Goal: Transaction & Acquisition: Download file/media

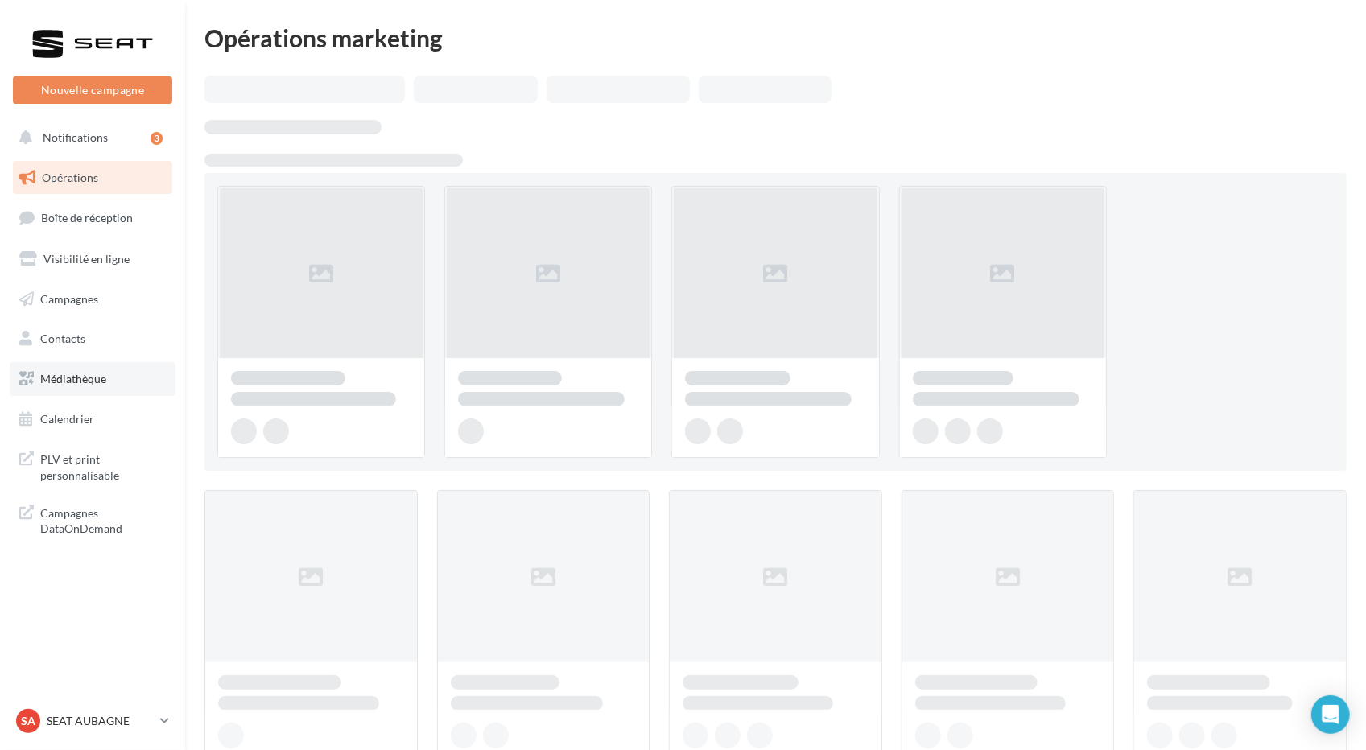
click at [68, 394] on link "Médiathèque" at bounding box center [93, 379] width 166 height 34
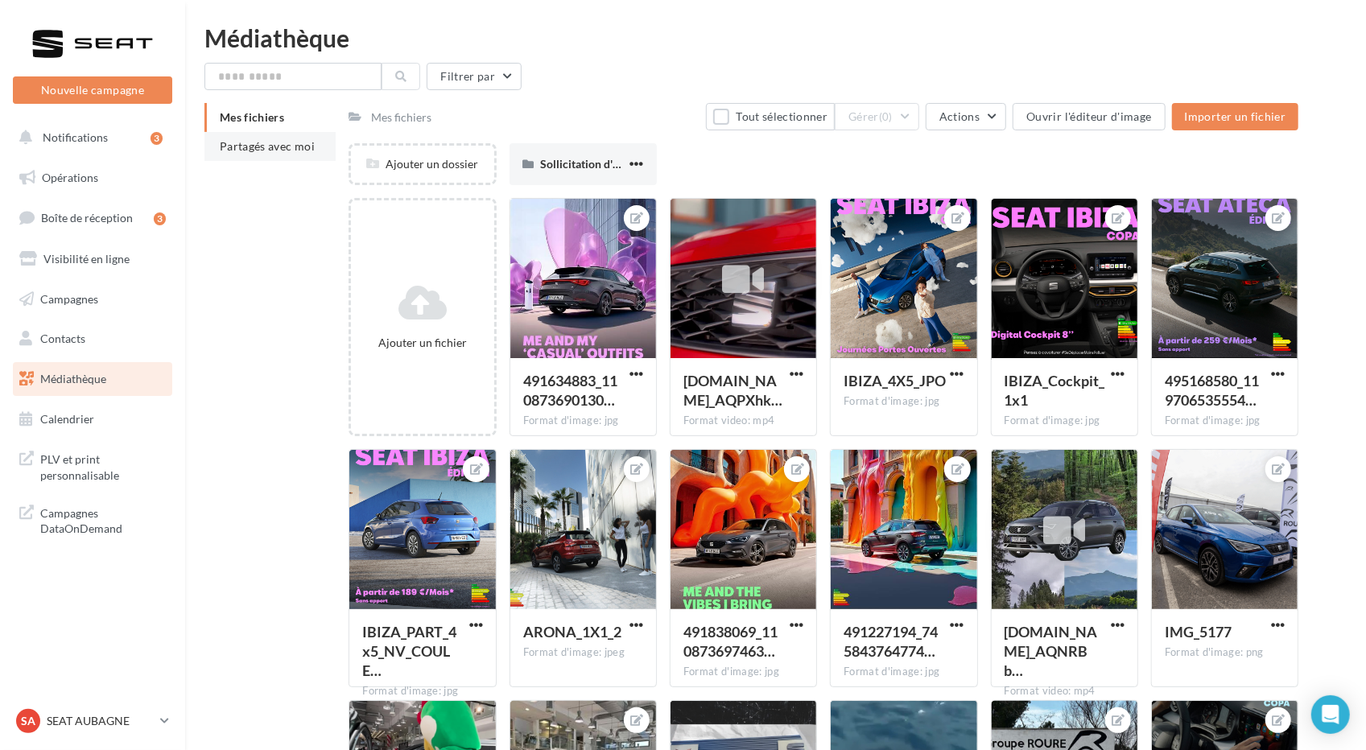
click at [283, 145] on span "Partagés avec moi" at bounding box center [267, 146] width 95 height 14
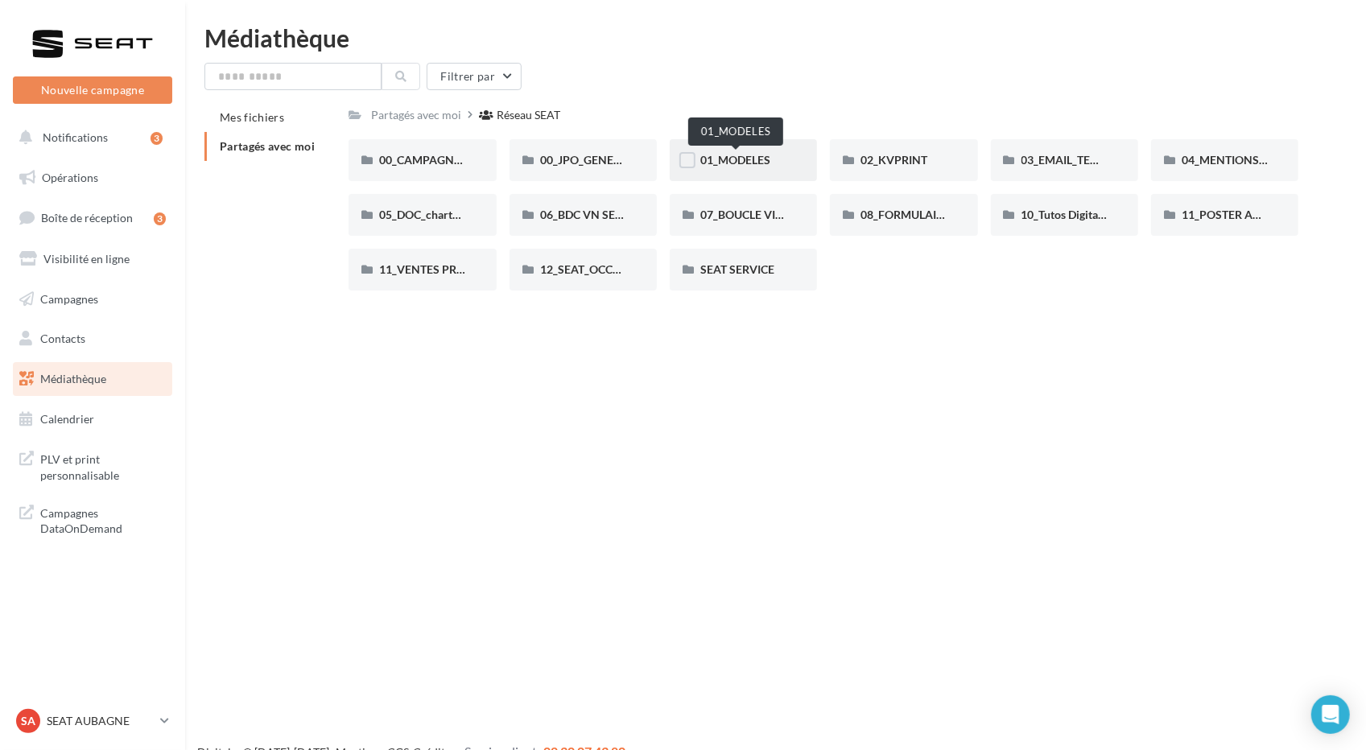
click at [721, 162] on span "01_MODELES" at bounding box center [735, 160] width 70 height 14
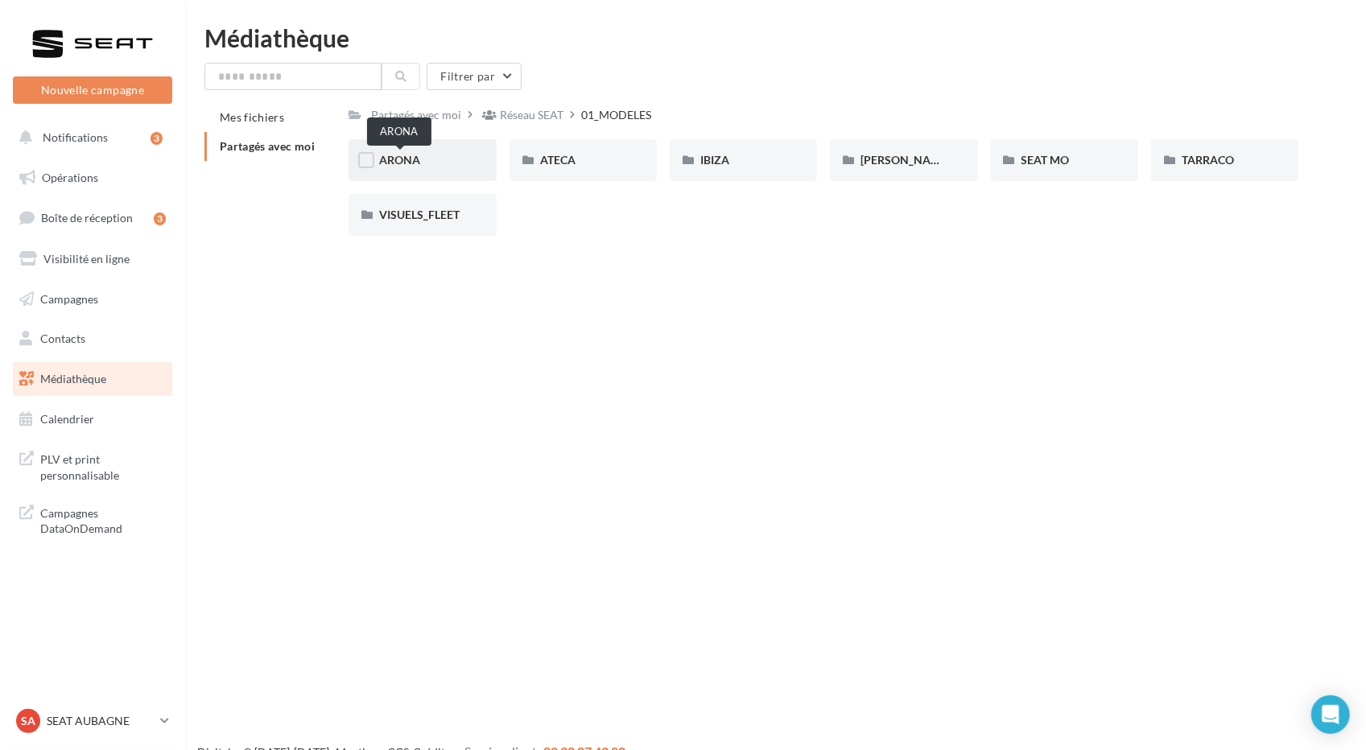
click at [407, 164] on span "ARONA" at bounding box center [399, 160] width 41 height 14
click at [420, 160] on span "01-IMAGES" at bounding box center [409, 160] width 60 height 14
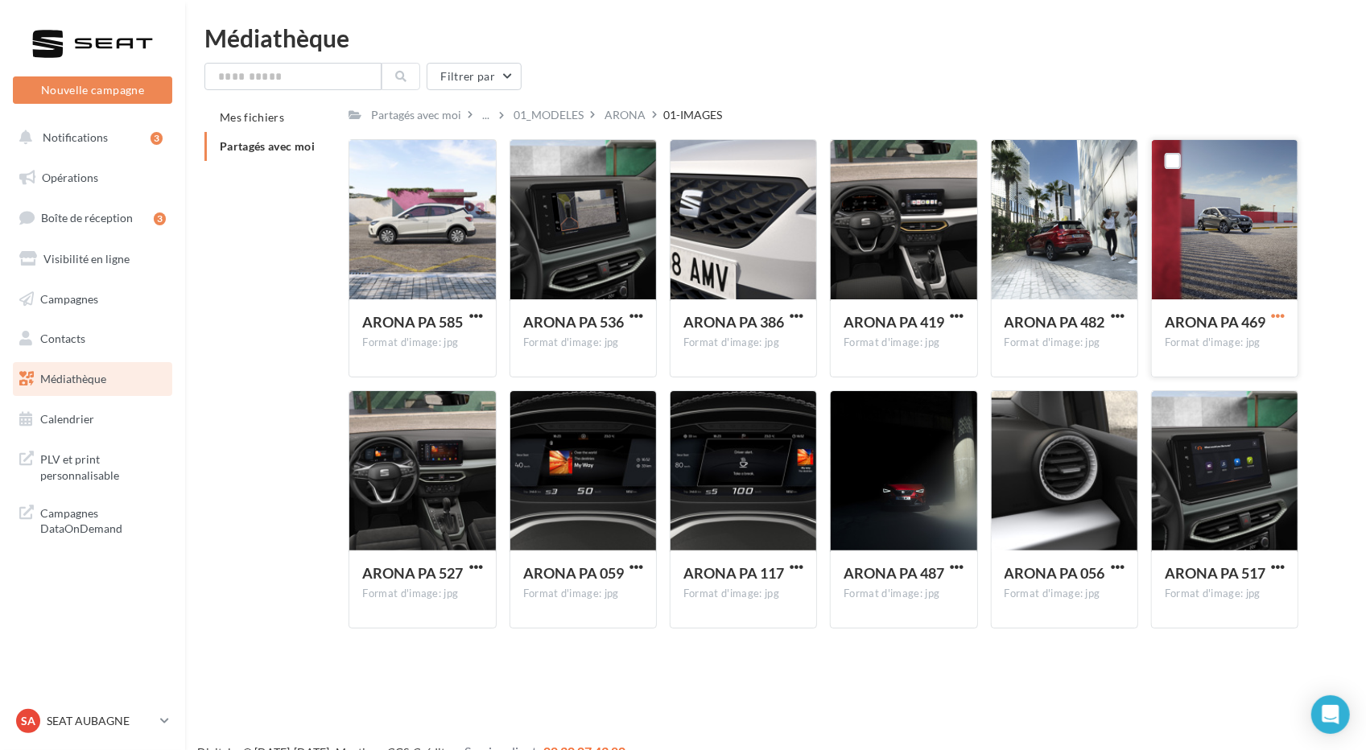
click at [1281, 314] on span "button" at bounding box center [1278, 316] width 14 height 14
click at [1219, 357] on button "Télécharger" at bounding box center [1207, 348] width 161 height 42
click at [610, 119] on div "ARONA" at bounding box center [625, 115] width 41 height 16
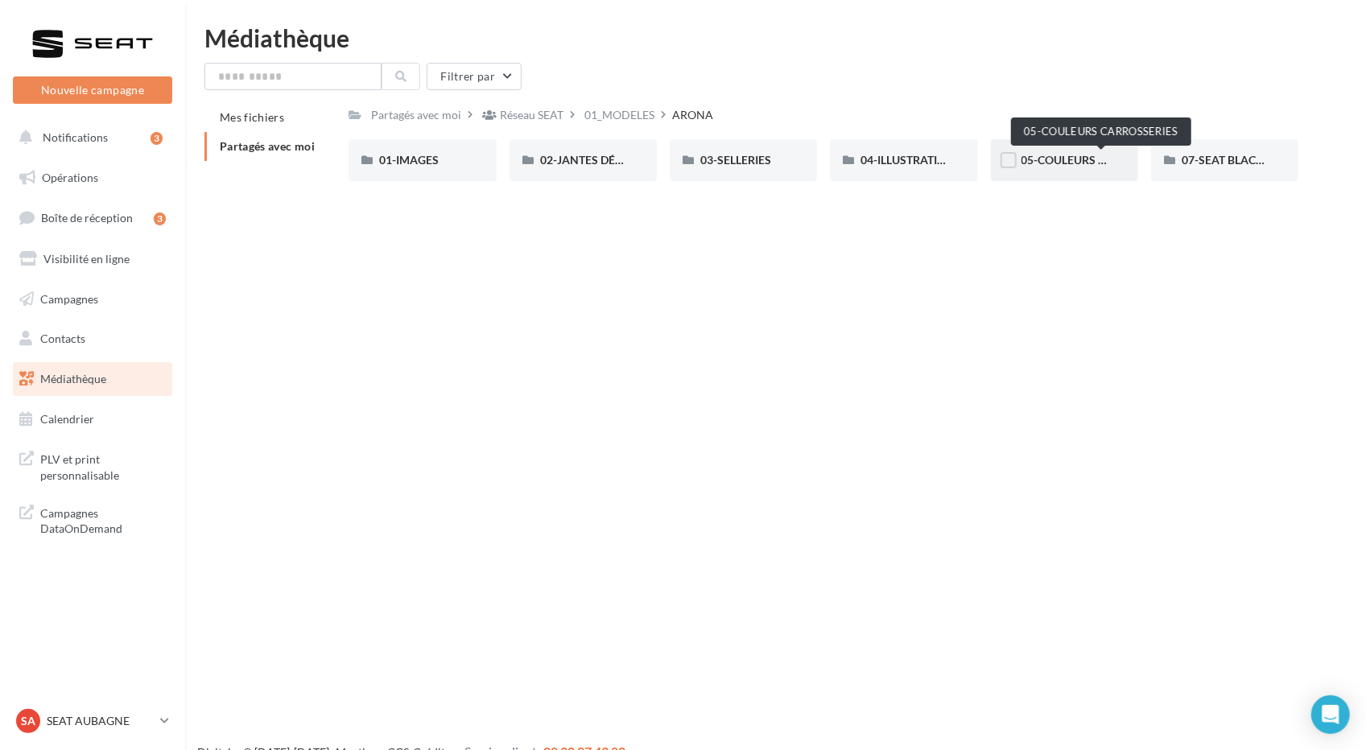
click at [1055, 166] on span "05-COULEURS CARROSSERIES" at bounding box center [1100, 160] width 159 height 14
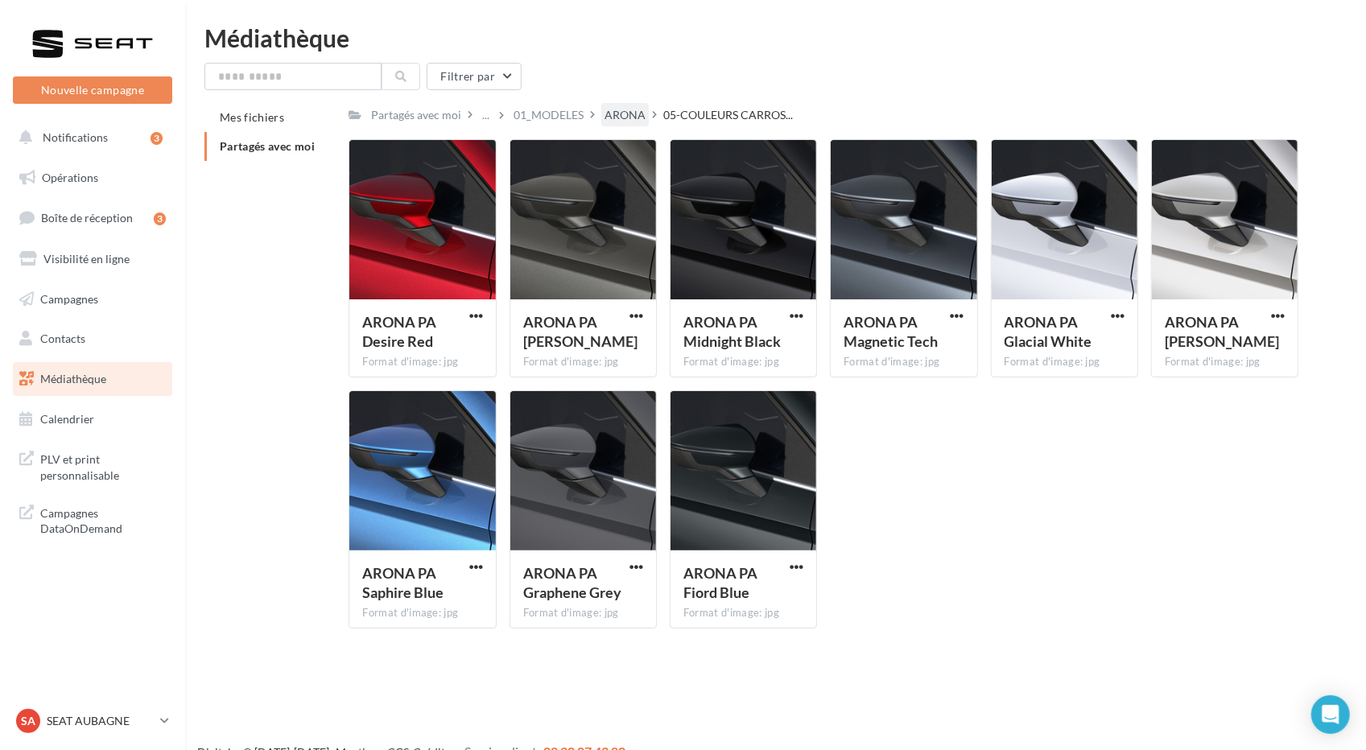
click at [609, 120] on div "ARONA" at bounding box center [625, 115] width 41 height 16
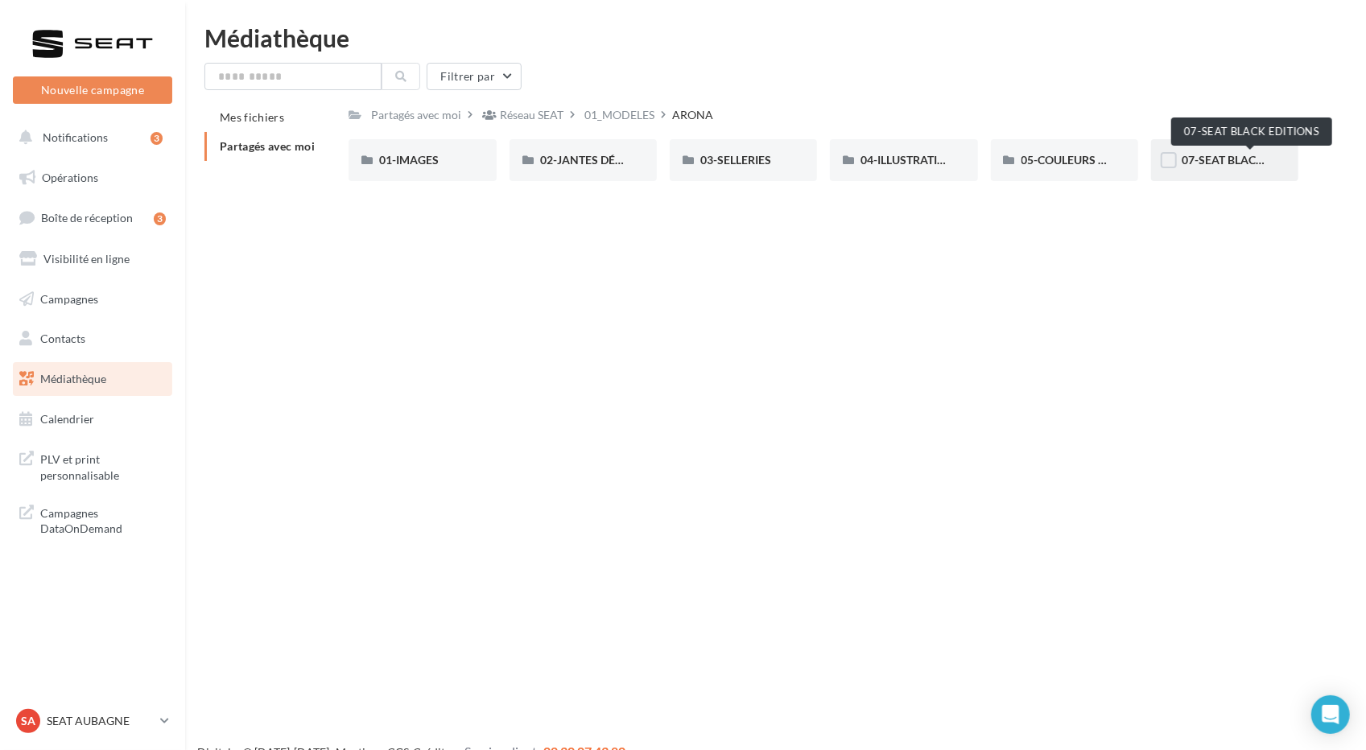
click at [1224, 162] on span "07-SEAT BLACK EDITIONS" at bounding box center [1250, 160] width 136 height 14
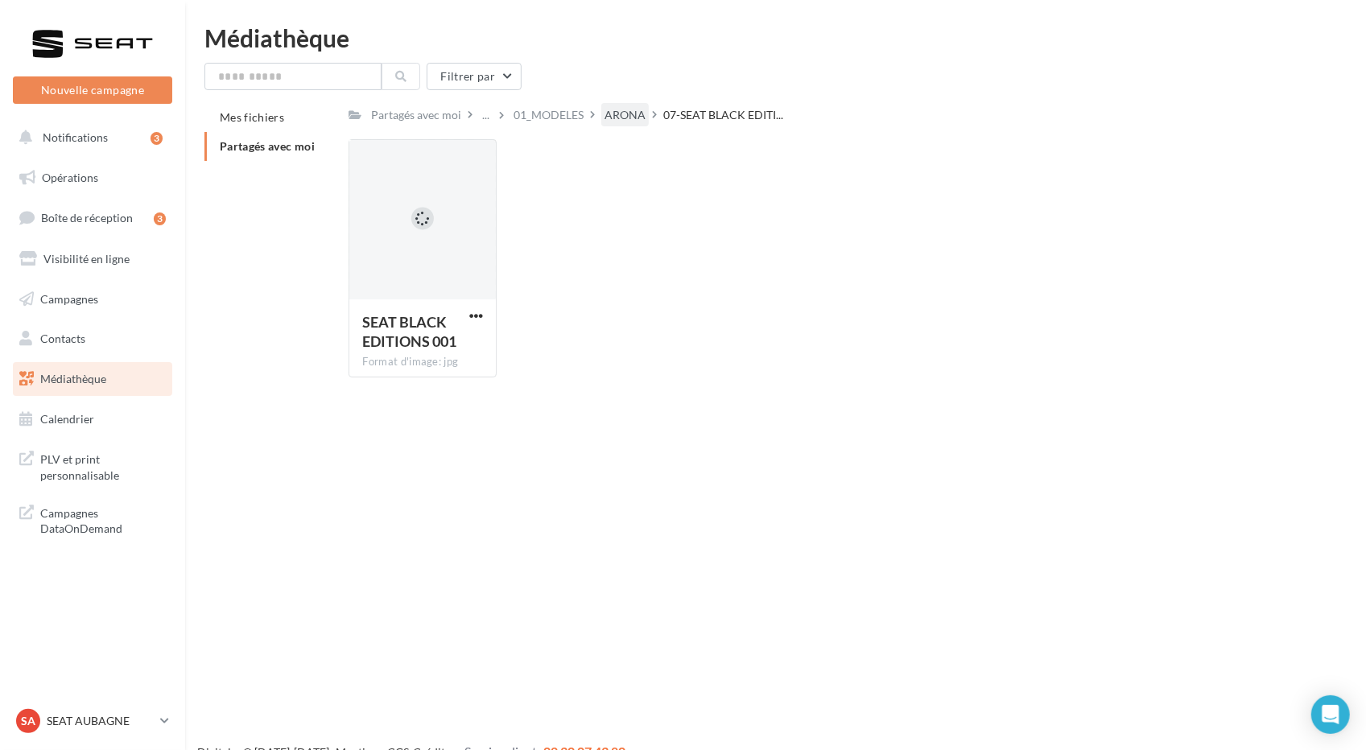
click at [605, 122] on div "ARONA" at bounding box center [625, 115] width 41 height 16
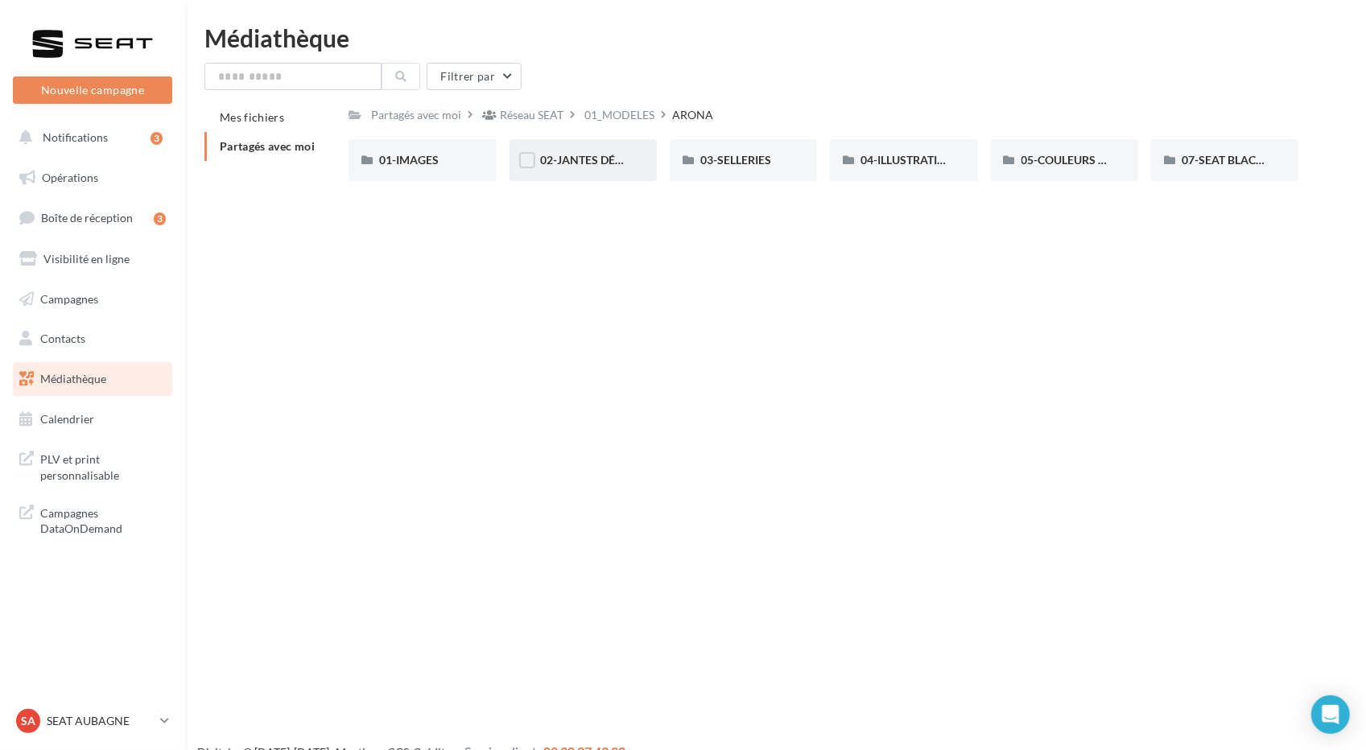
click at [588, 175] on div "02-JANTES DÉTOURÉES" at bounding box center [583, 160] width 147 height 42
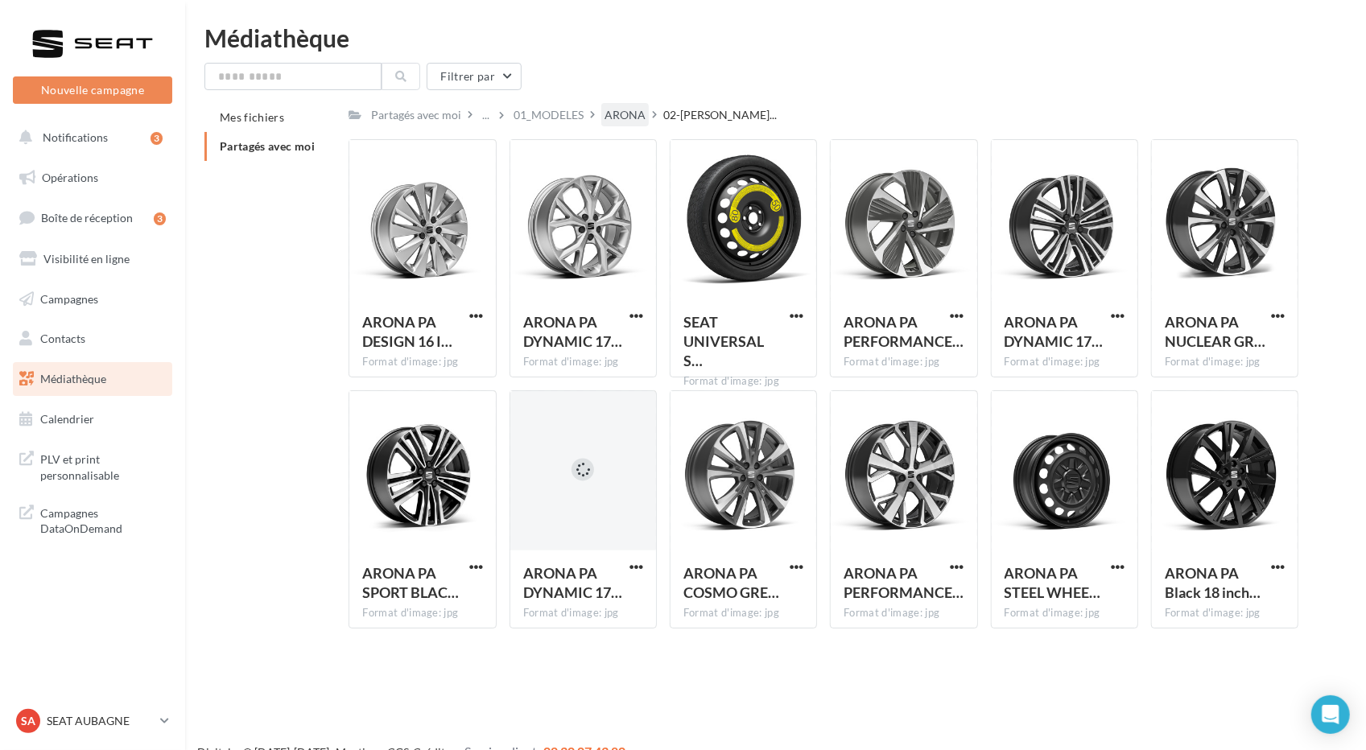
click at [615, 120] on div "ARONA" at bounding box center [625, 115] width 41 height 16
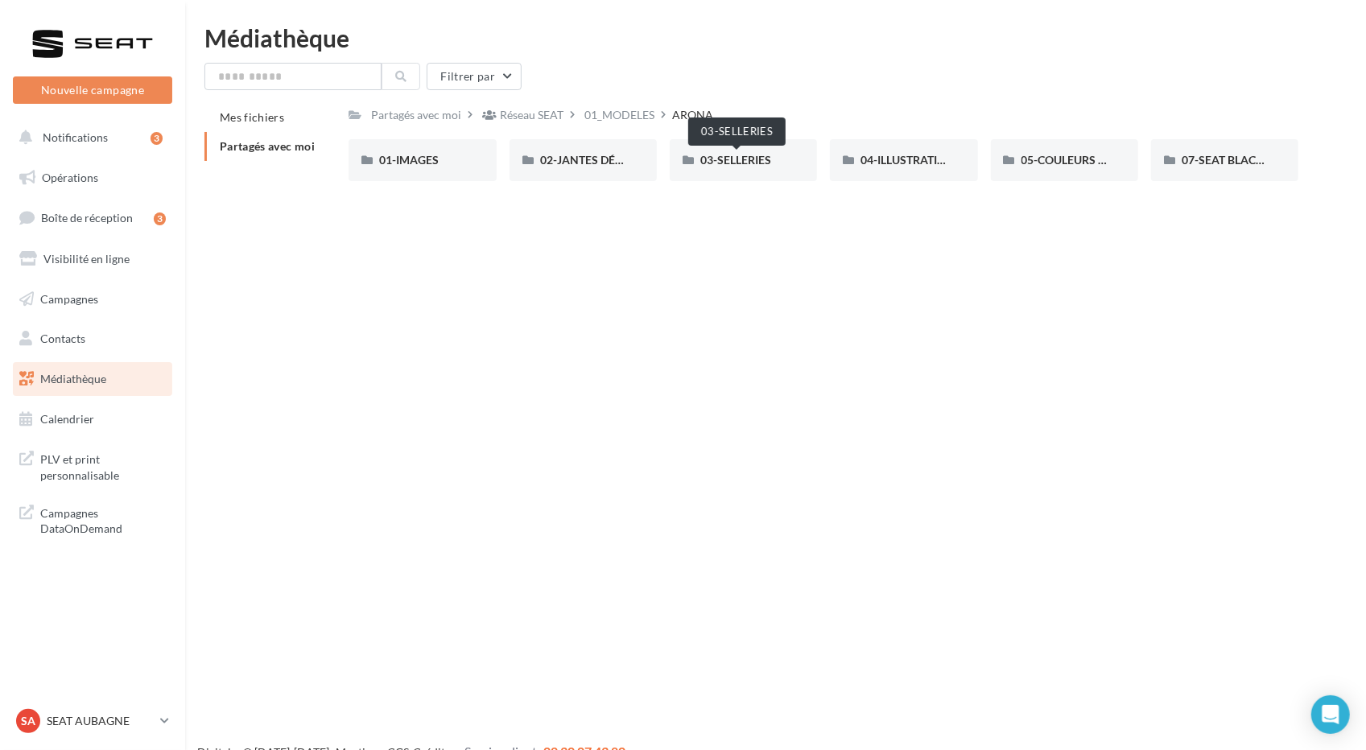
click at [722, 167] on span "03-SELLERIES" at bounding box center [735, 160] width 71 height 14
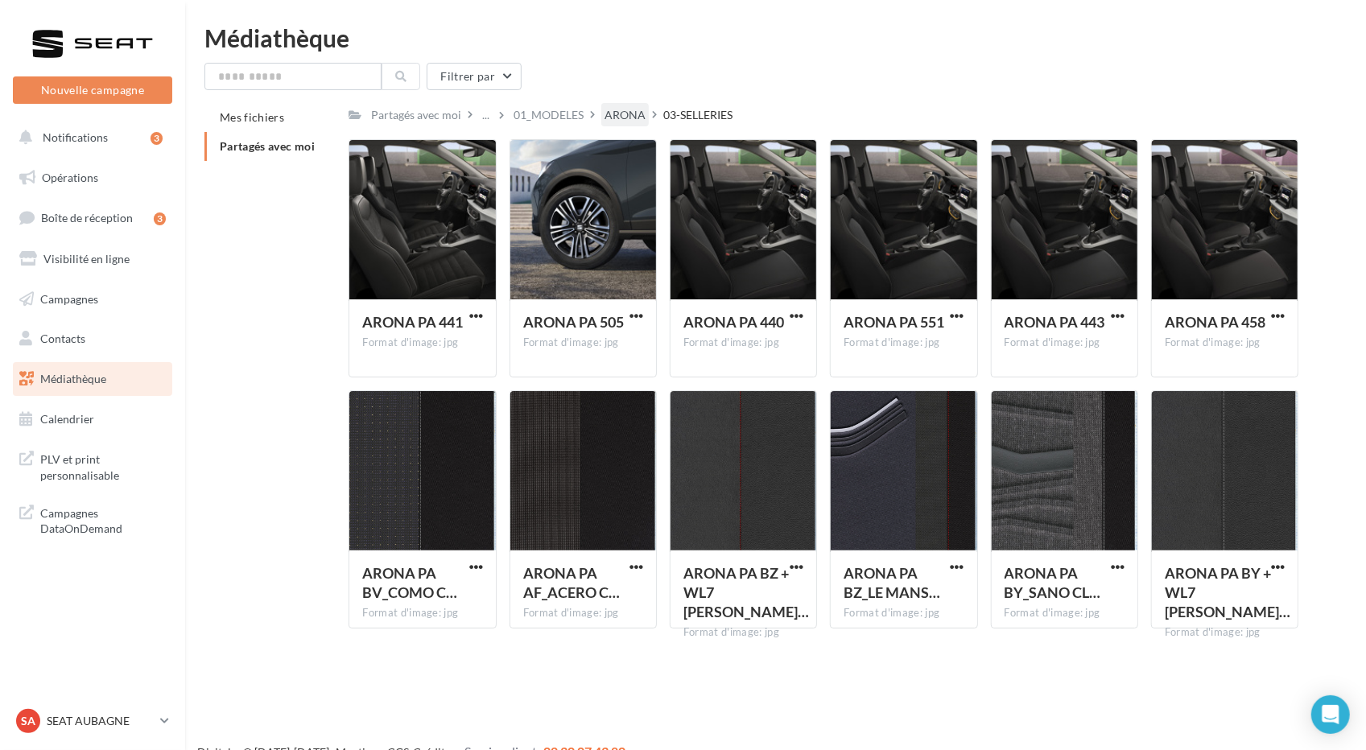
click at [608, 113] on div "ARONA" at bounding box center [625, 115] width 41 height 16
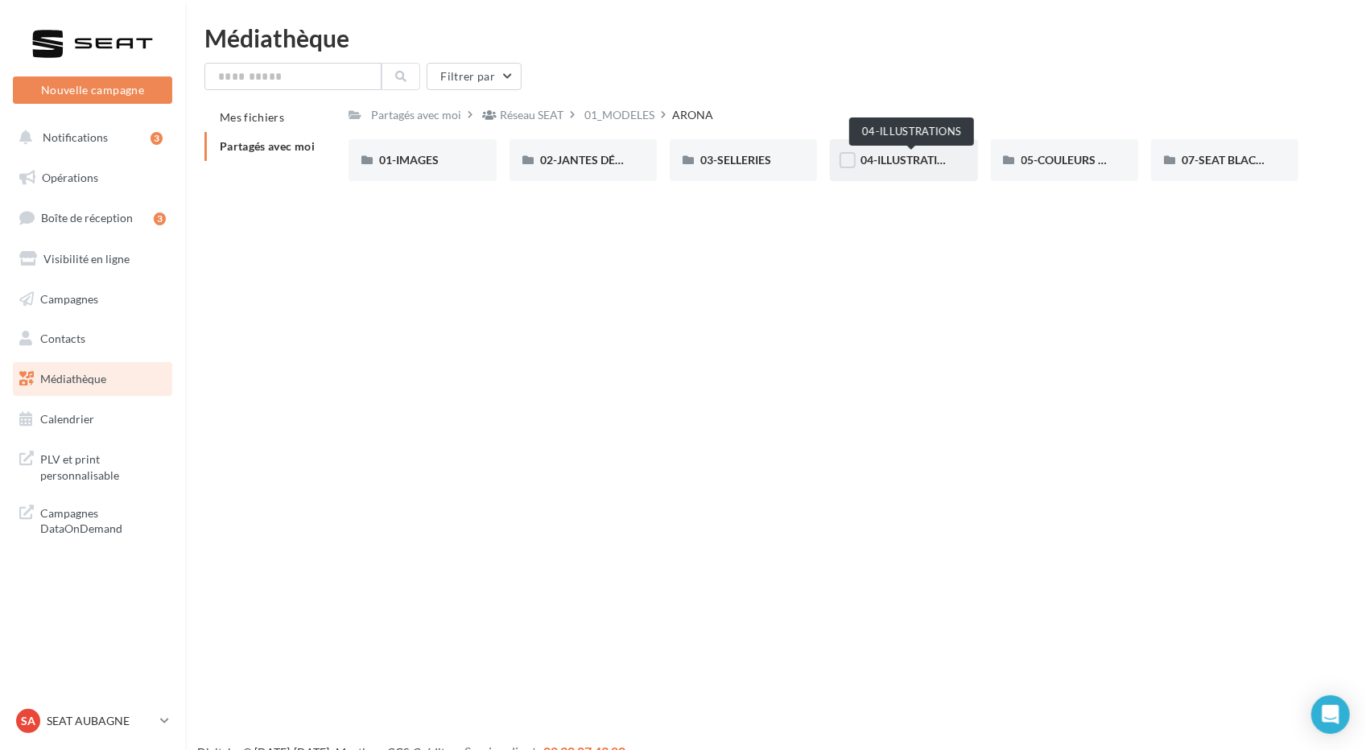
click at [929, 162] on span "04-ILLUSTRATIONS" at bounding box center [910, 160] width 101 height 14
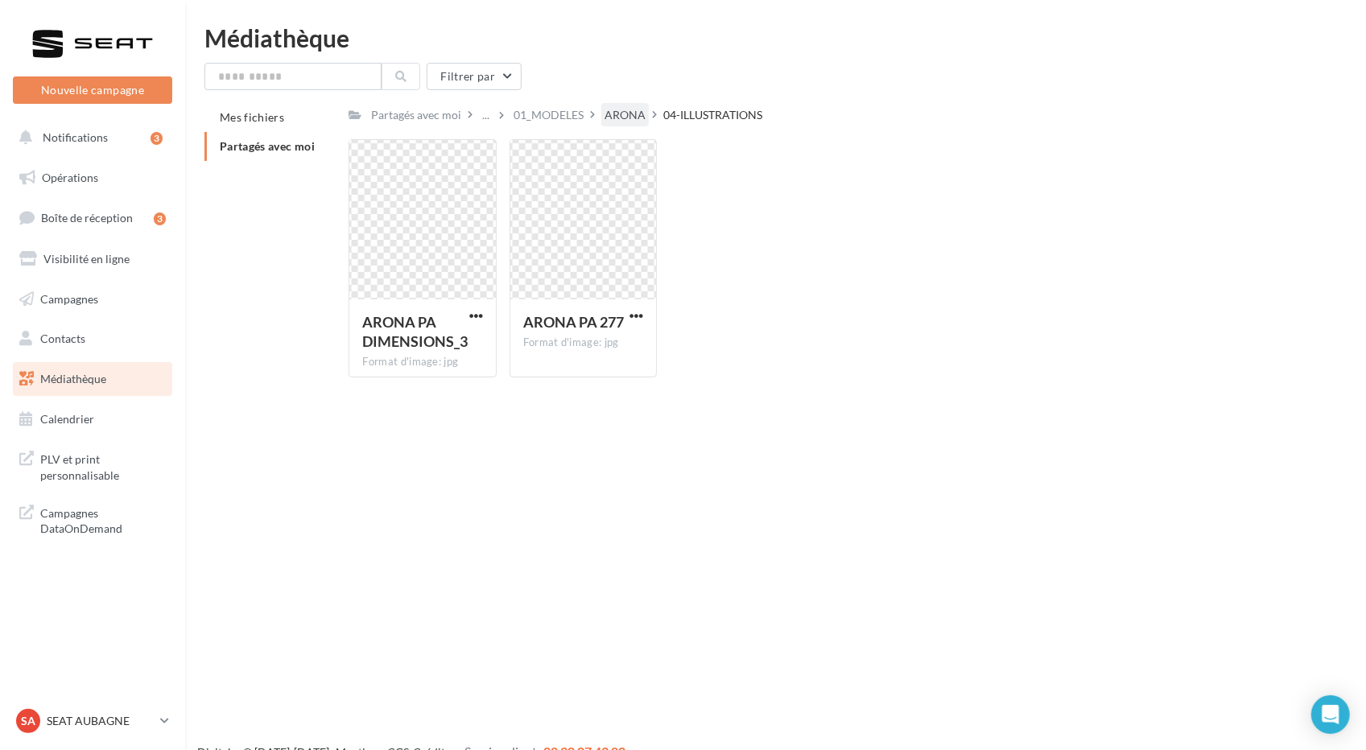
click at [626, 112] on div "ARONA" at bounding box center [625, 115] width 41 height 16
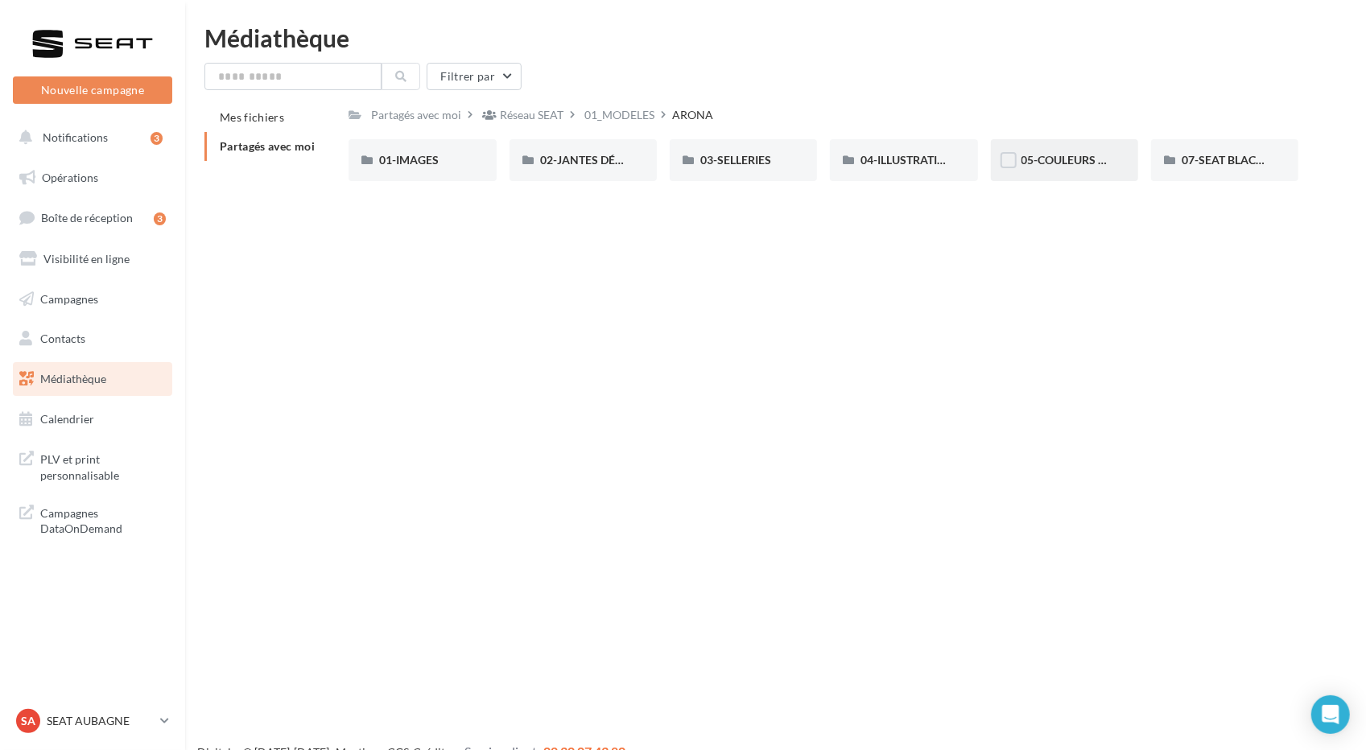
click at [1074, 174] on div "05-COULEURS CARROSSERIES" at bounding box center [1064, 160] width 147 height 42
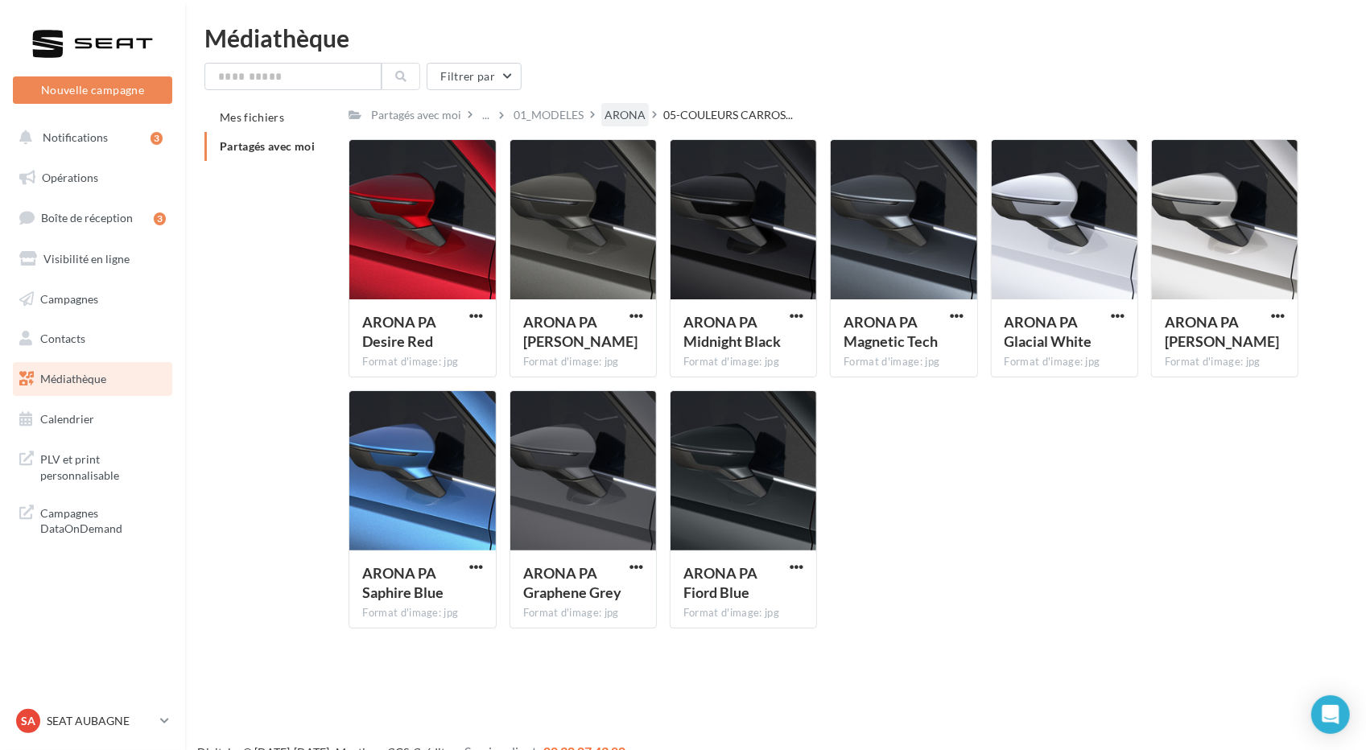
click at [631, 113] on div "ARONA" at bounding box center [625, 115] width 41 height 16
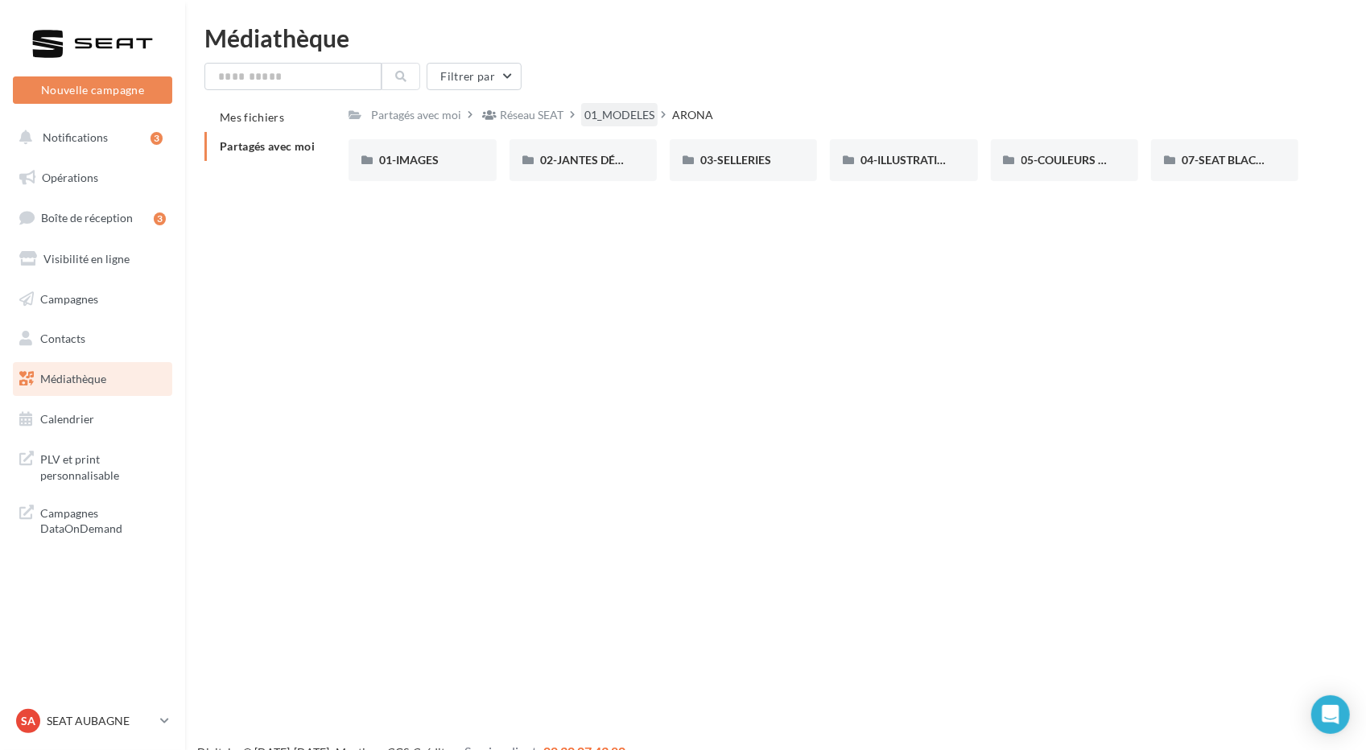
click at [609, 109] on div "01_MODELES" at bounding box center [619, 115] width 70 height 16
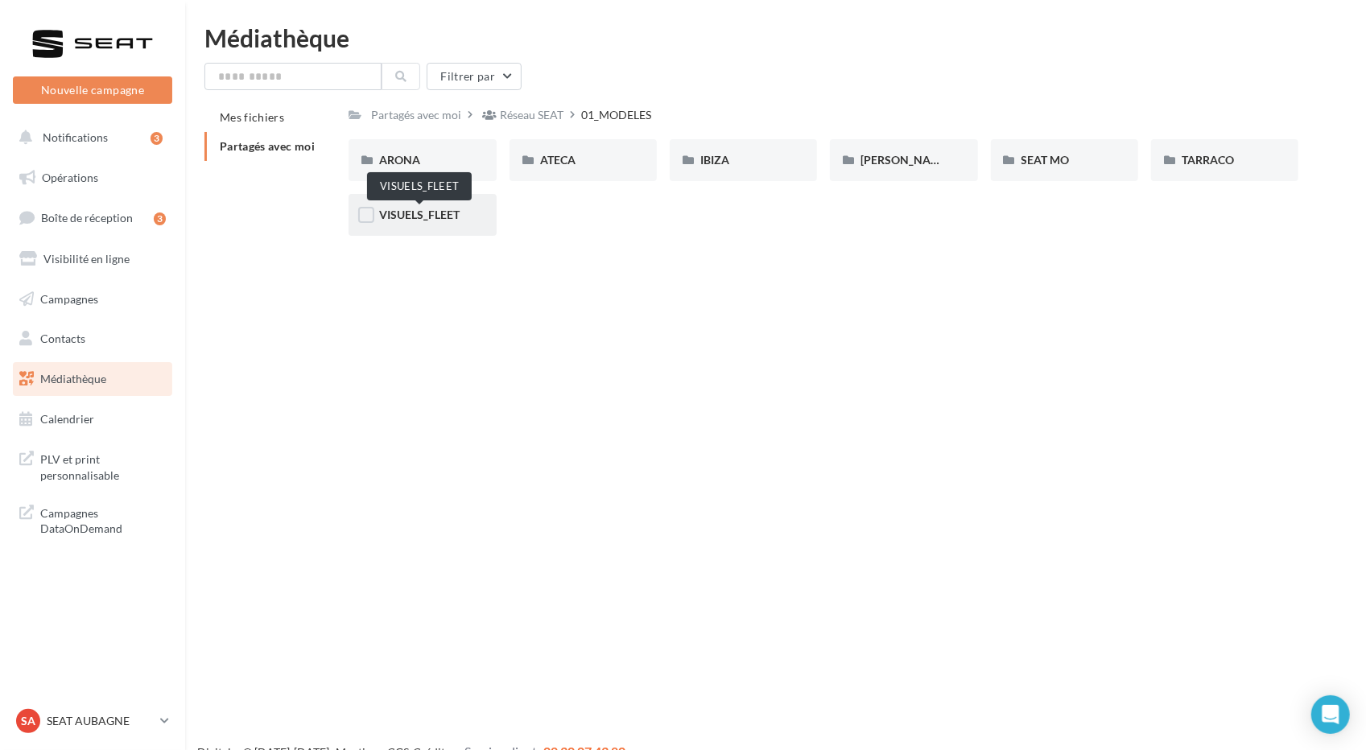
click at [449, 220] on span "VISUELS_FLEET" at bounding box center [419, 215] width 80 height 14
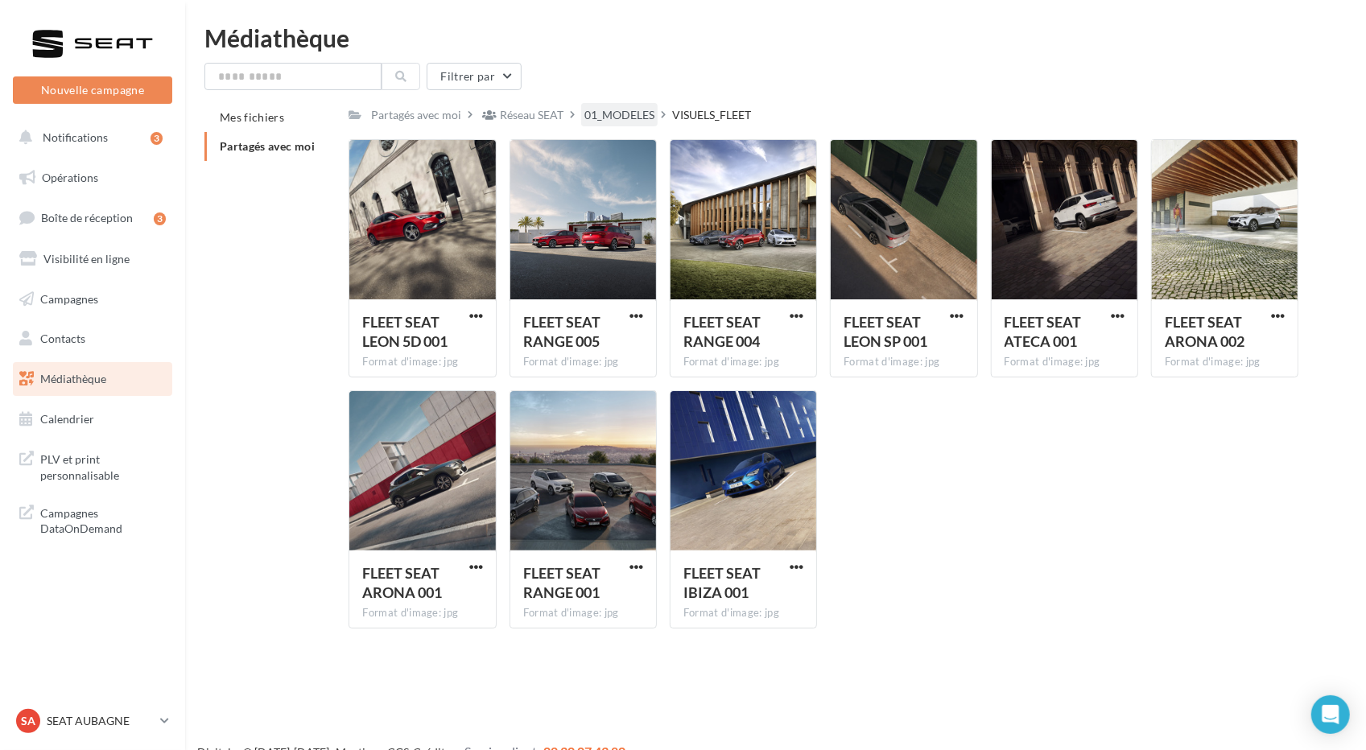
click at [592, 108] on div "01_MODELES" at bounding box center [619, 115] width 70 height 16
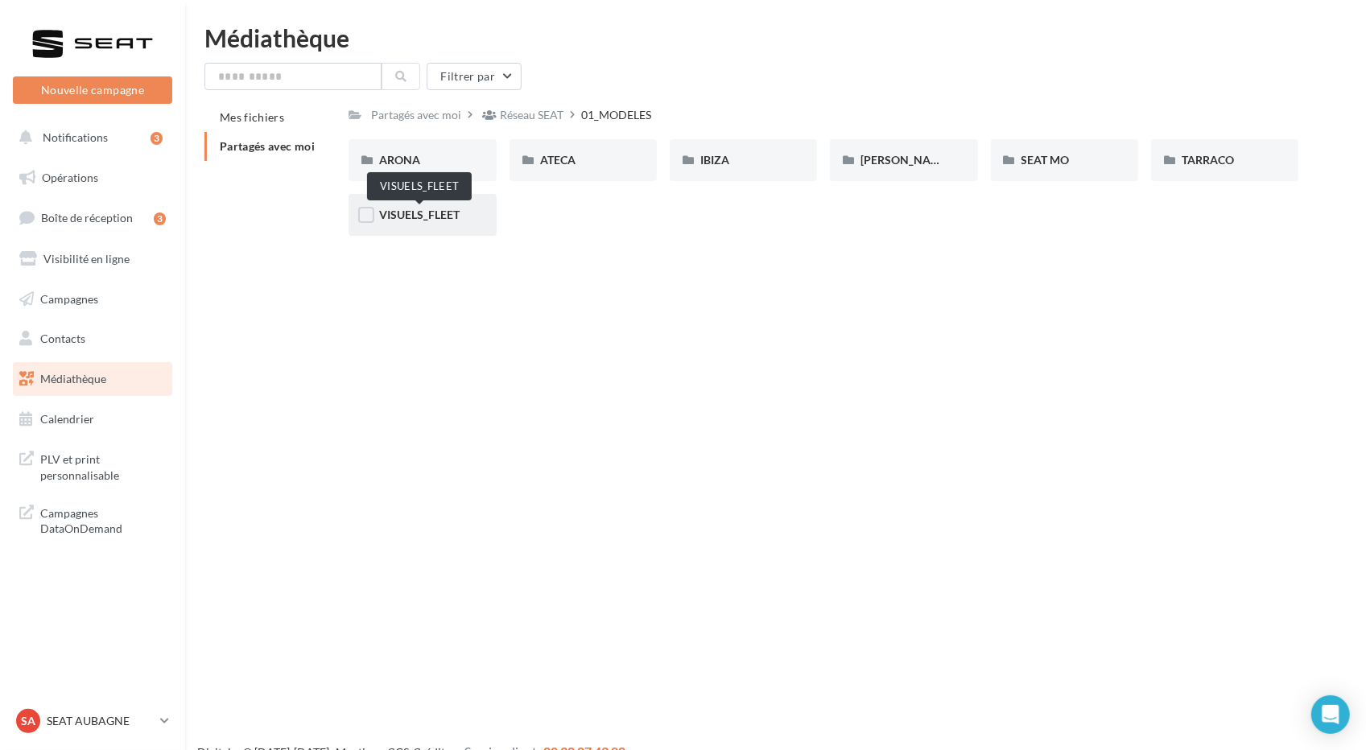
click at [423, 213] on span "VISUELS_FLEET" at bounding box center [419, 215] width 80 height 14
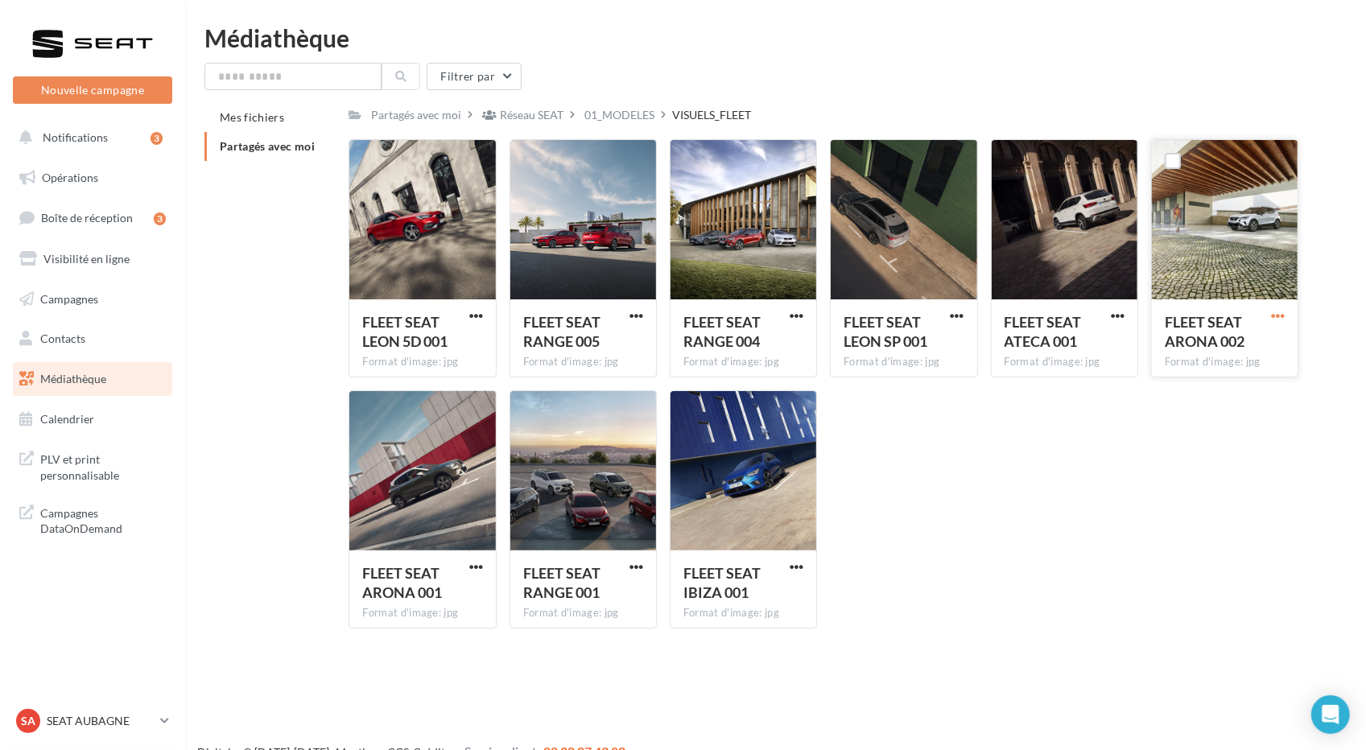
click at [1278, 323] on span "button" at bounding box center [1278, 316] width 14 height 14
click at [1234, 353] on button "Télécharger" at bounding box center [1207, 348] width 161 height 42
click at [513, 124] on div "Réseau SEAT" at bounding box center [523, 114] width 88 height 23
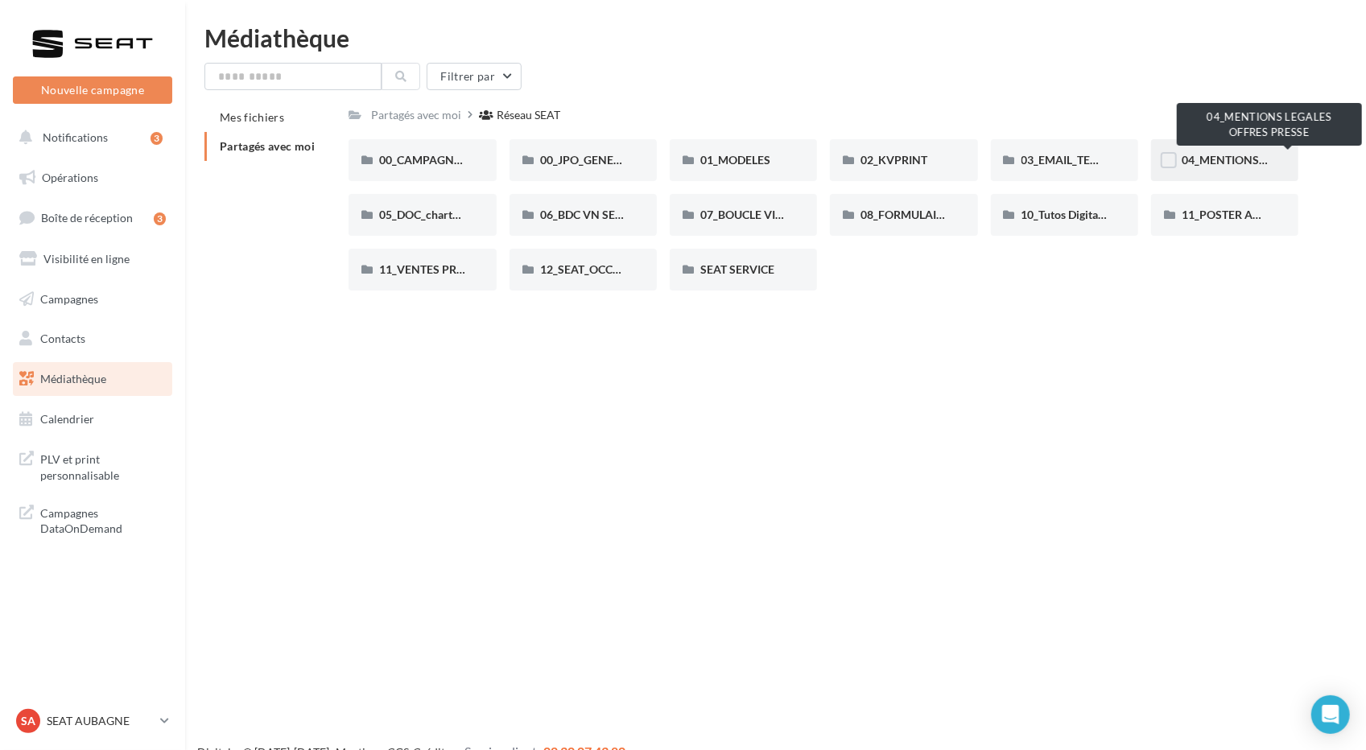
click at [1232, 161] on span "04_MENTIONS LEGALES OFFRES PRESSE" at bounding box center [1288, 160] width 213 height 14
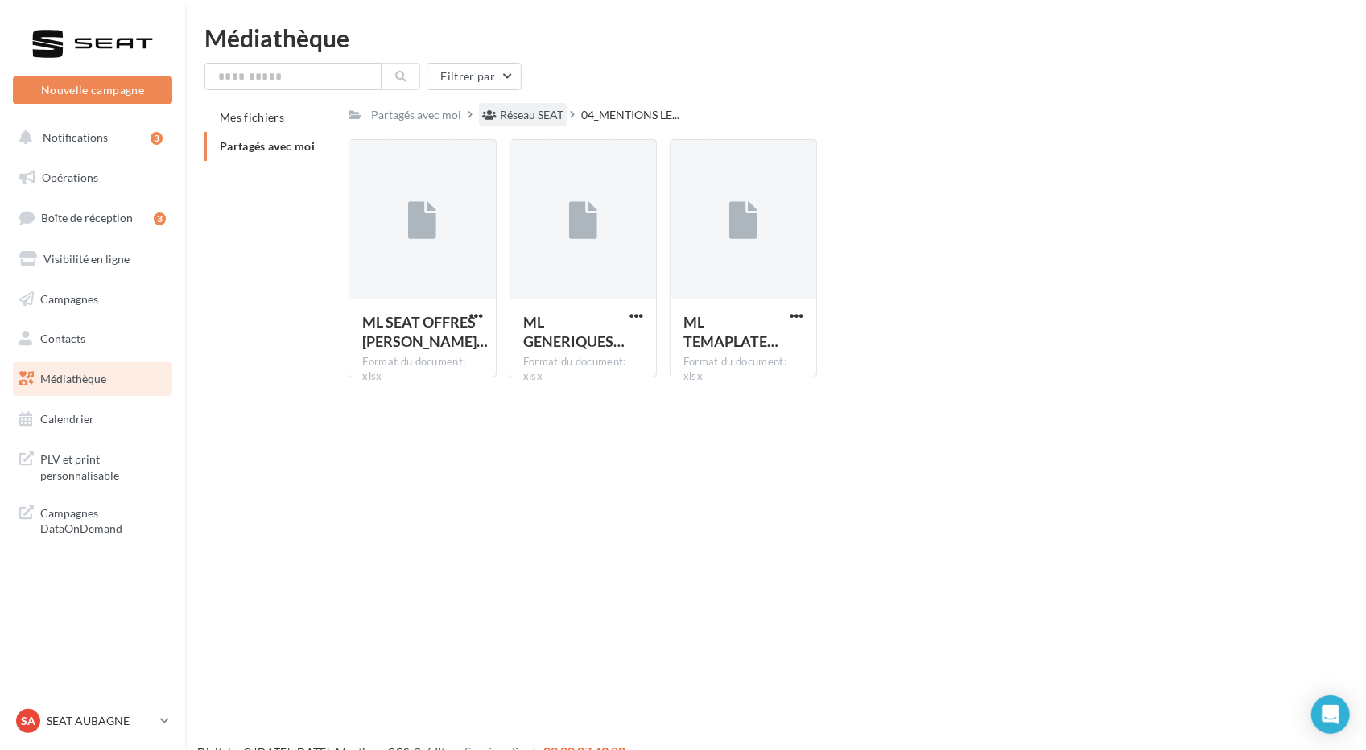
click at [533, 113] on div "Réseau SEAT" at bounding box center [532, 115] width 64 height 16
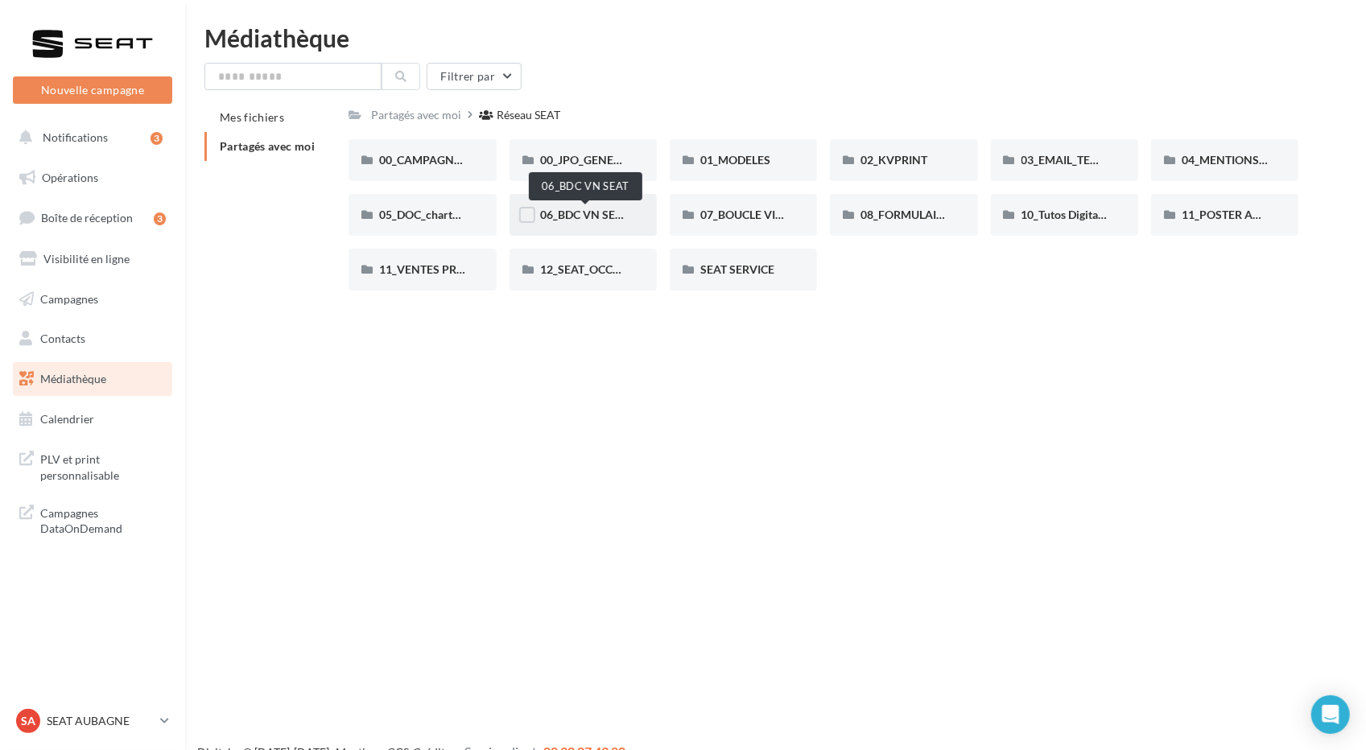
click at [591, 215] on span "06_BDC VN SEAT" at bounding box center [584, 215] width 89 height 14
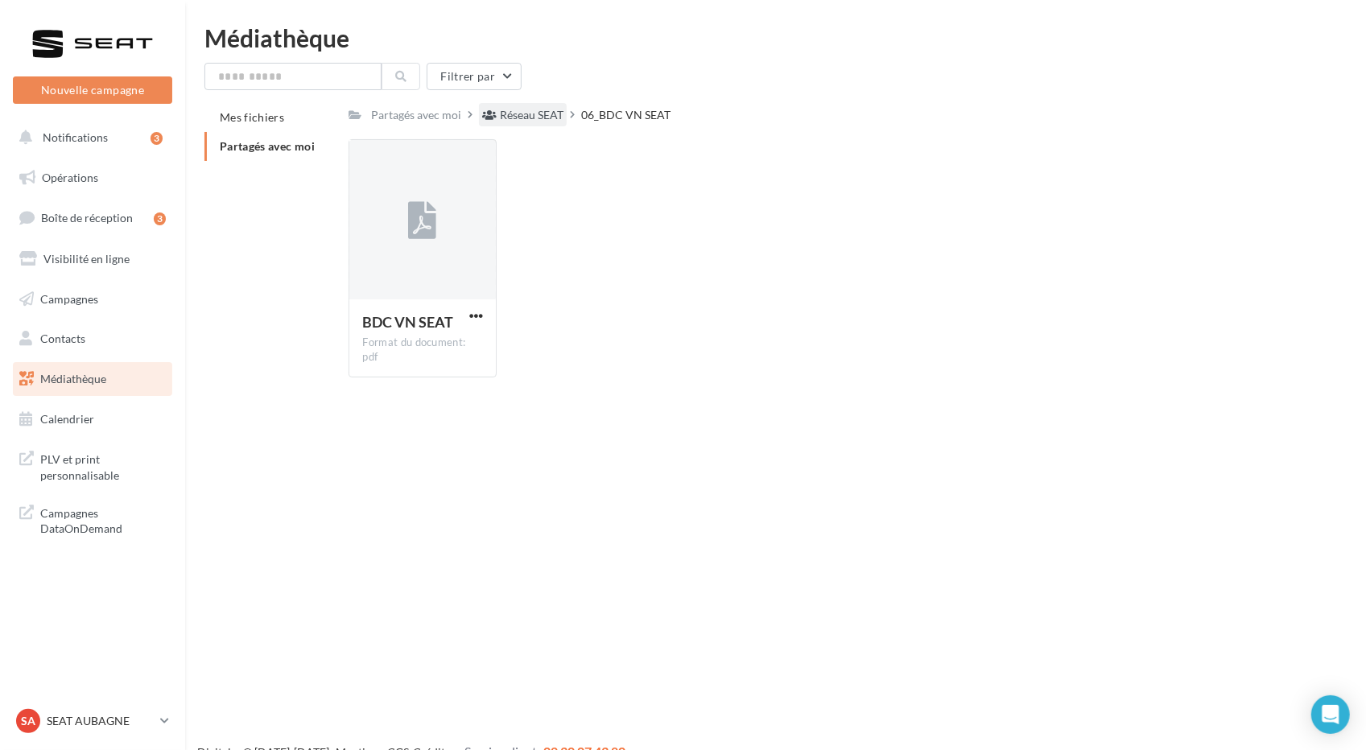
click at [510, 126] on div "Réseau SEAT" at bounding box center [523, 114] width 88 height 23
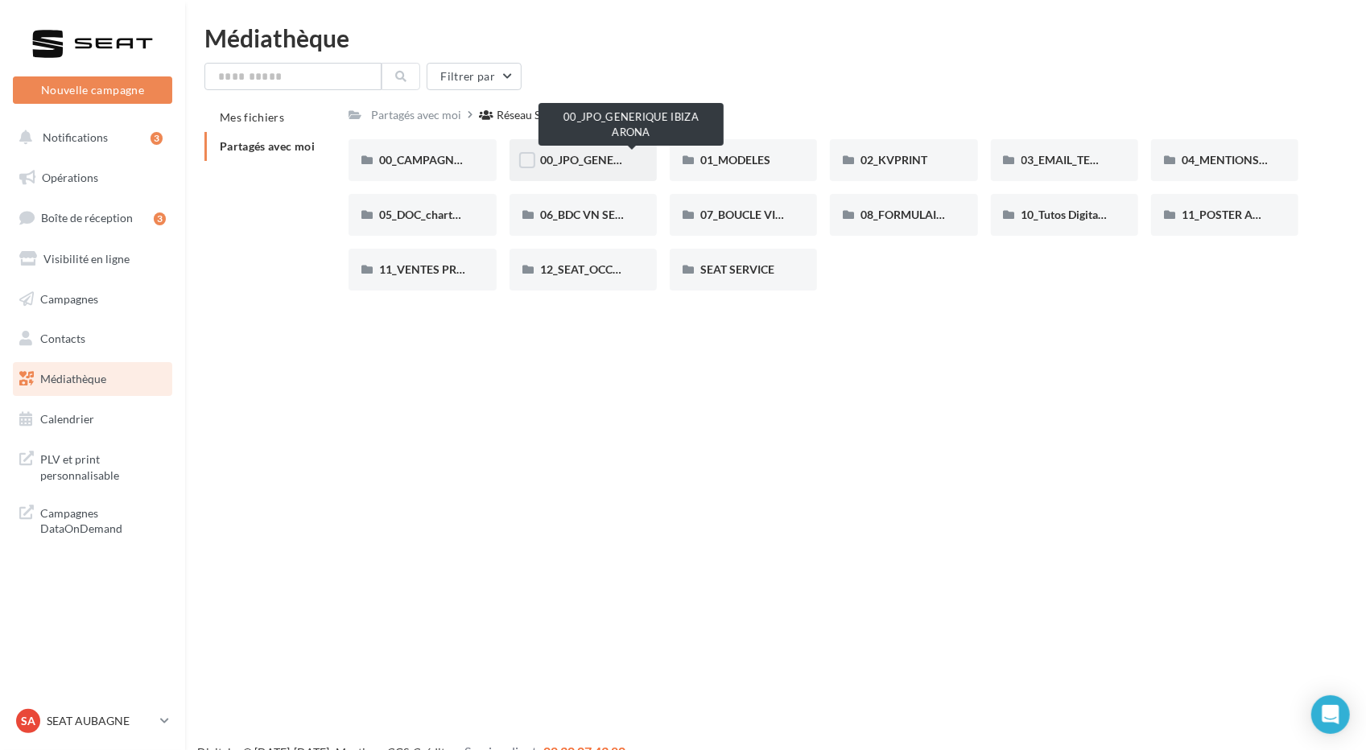
click at [599, 160] on span "00_JPO_GENERIQUE IBIZA ARONA" at bounding box center [631, 160] width 182 height 14
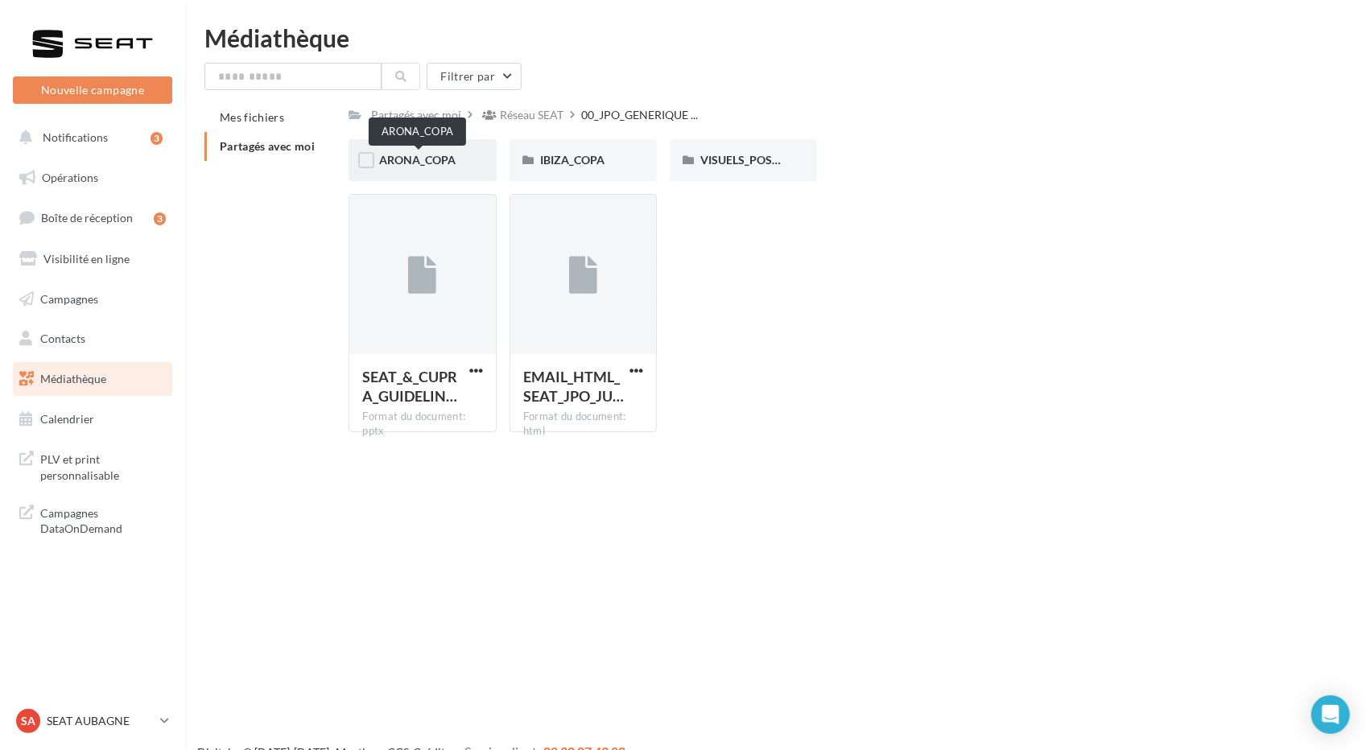
click at [419, 155] on span "ARONA_COPA" at bounding box center [417, 160] width 76 height 14
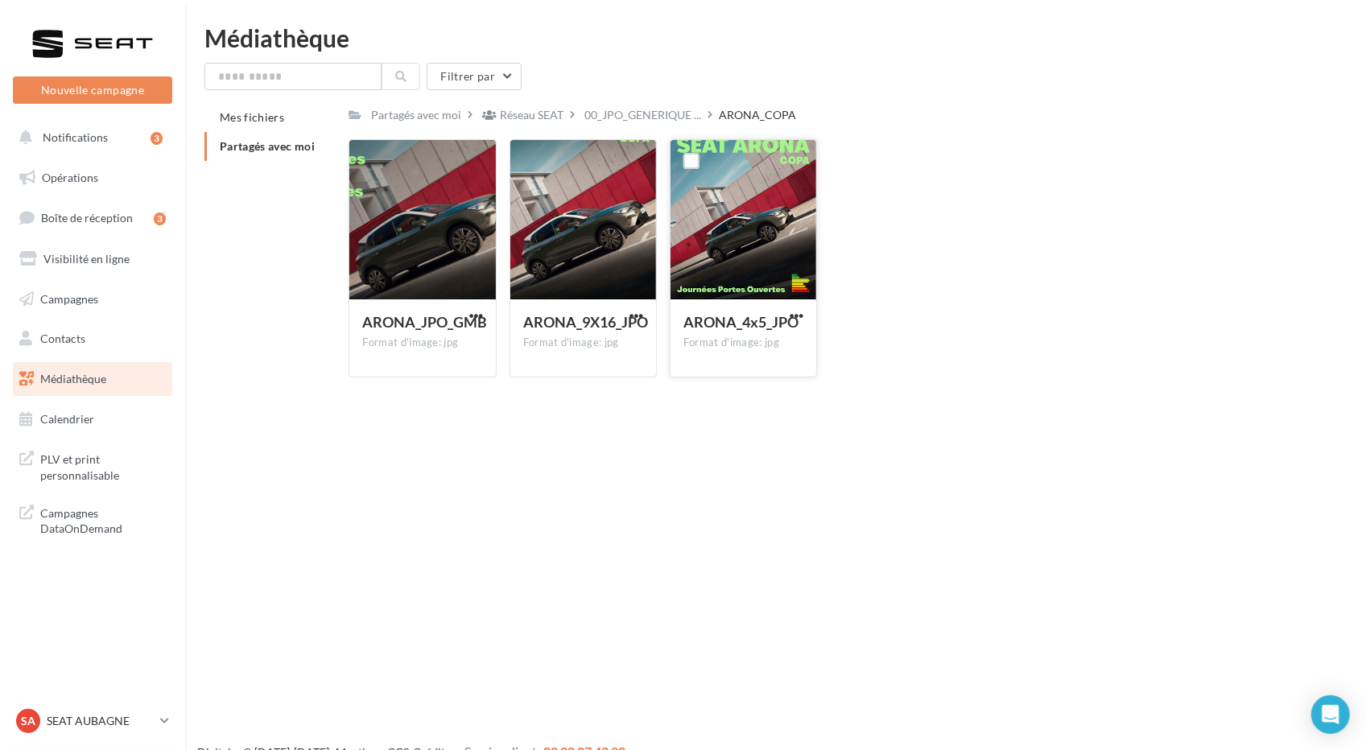
click at [724, 228] on div at bounding box center [744, 220] width 146 height 161
click at [638, 313] on span "button" at bounding box center [636, 316] width 14 height 14
click at [588, 353] on button "Télécharger" at bounding box center [565, 348] width 161 height 42
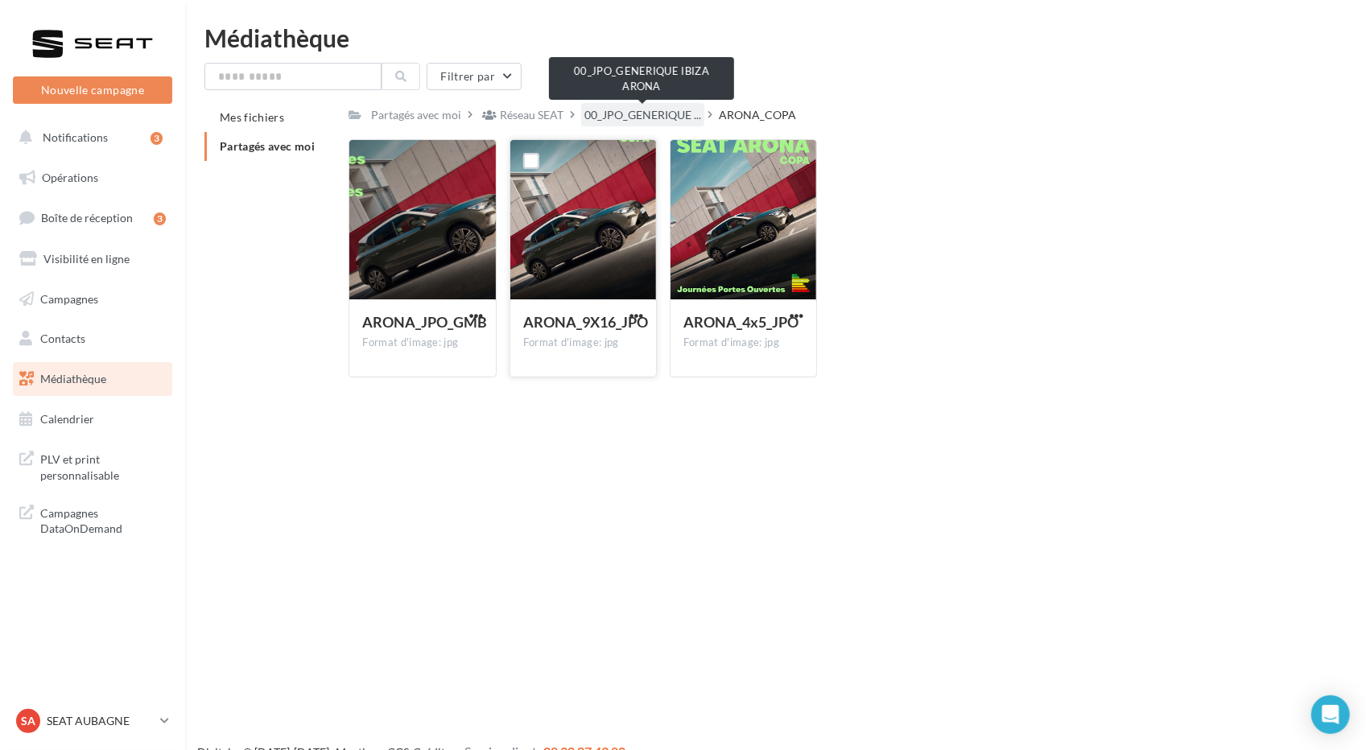
click at [626, 112] on span "00_JPO_GENERIQUE ..." at bounding box center [642, 115] width 117 height 16
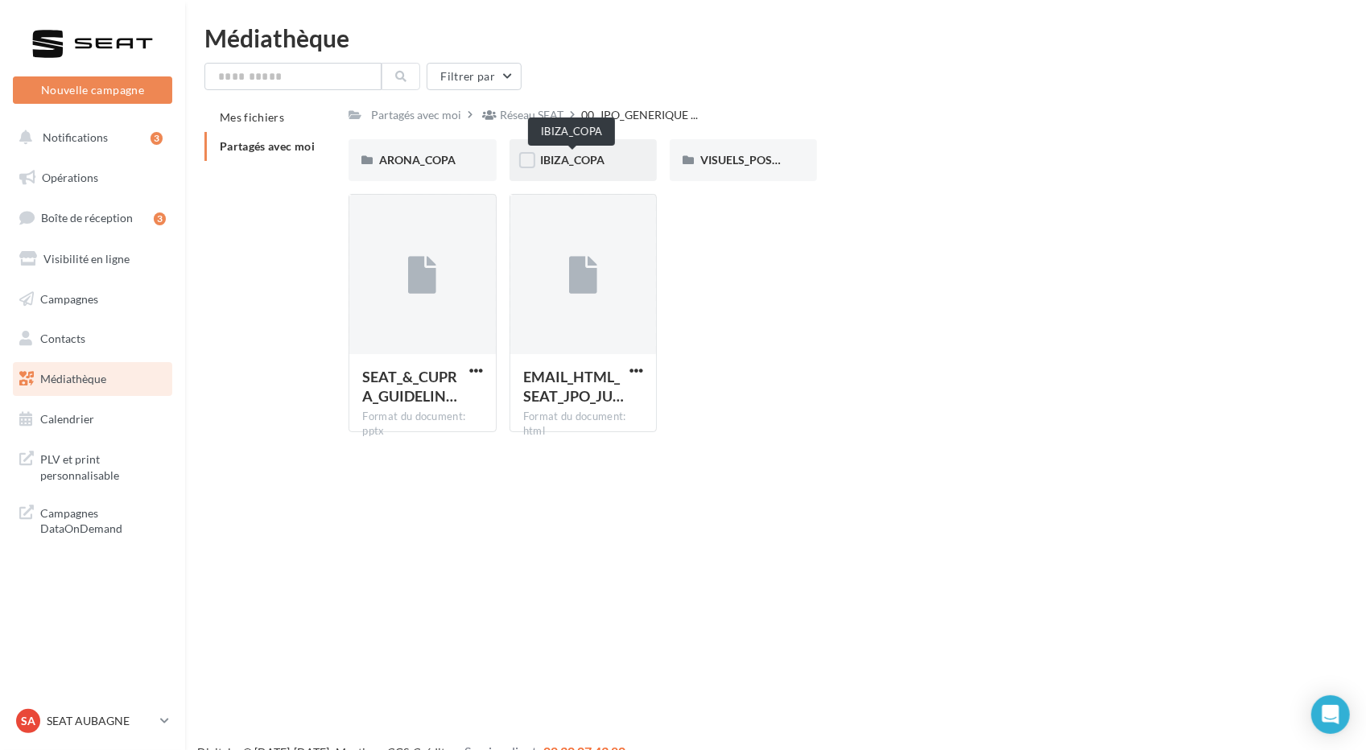
click at [572, 167] on span "IBIZA_COPA" at bounding box center [572, 160] width 64 height 14
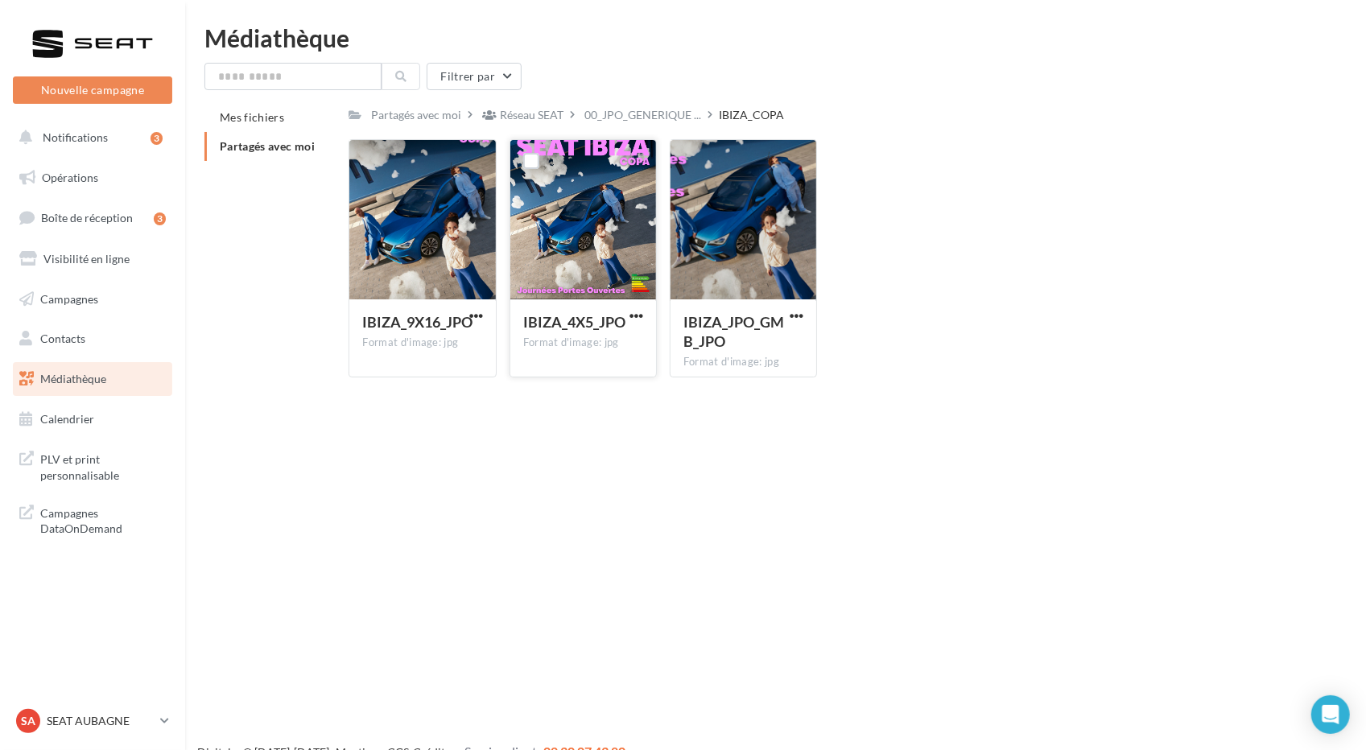
click at [595, 163] on div at bounding box center [583, 220] width 146 height 161
click at [642, 320] on span "button" at bounding box center [636, 316] width 14 height 14
click at [594, 345] on button "Télécharger" at bounding box center [565, 348] width 161 height 42
click at [486, 315] on div "IBIZA_9X16_JPO Format d'image: jpg" at bounding box center [422, 337] width 146 height 76
click at [480, 315] on span "button" at bounding box center [476, 316] width 14 height 14
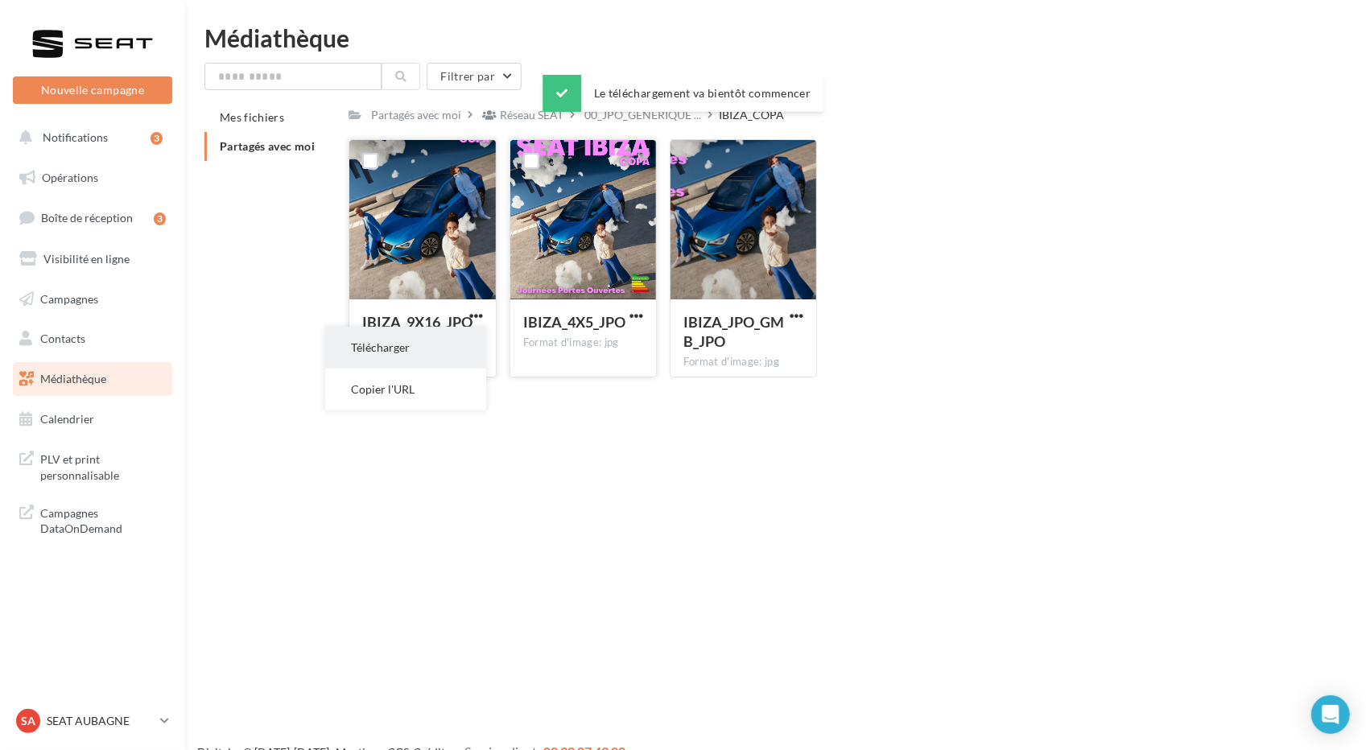
click at [446, 350] on button "Télécharger" at bounding box center [405, 348] width 161 height 42
click at [538, 122] on div "Réseau SEAT" at bounding box center [532, 115] width 64 height 16
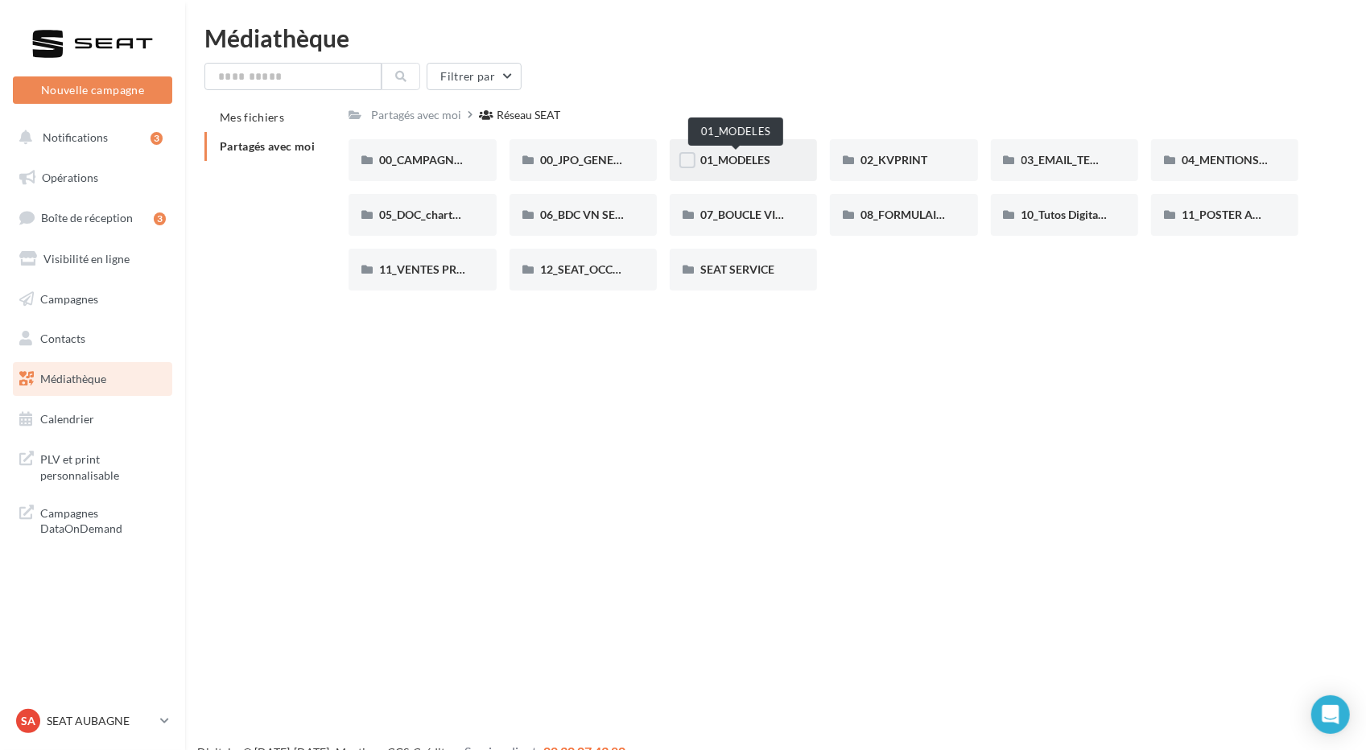
click at [749, 157] on span "01_MODELES" at bounding box center [735, 160] width 70 height 14
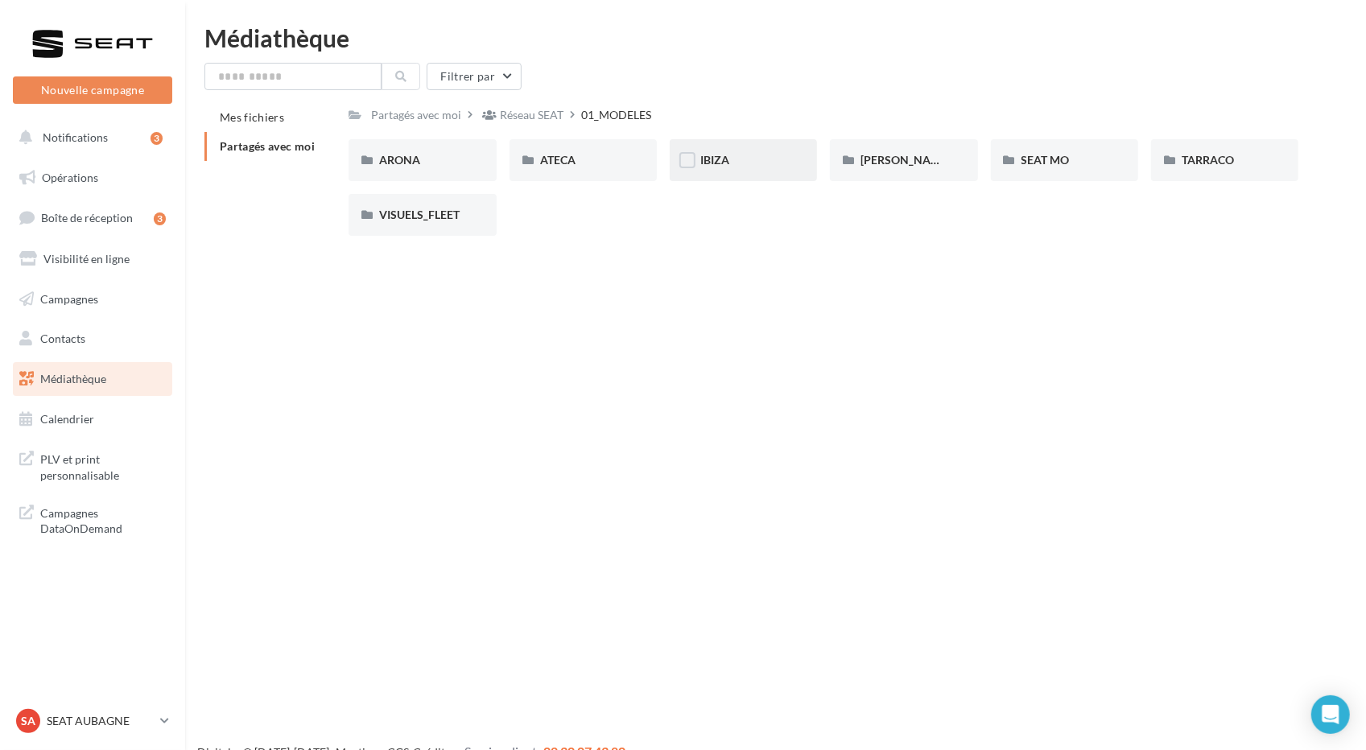
click at [720, 171] on div "IBIZA" at bounding box center [743, 160] width 147 height 42
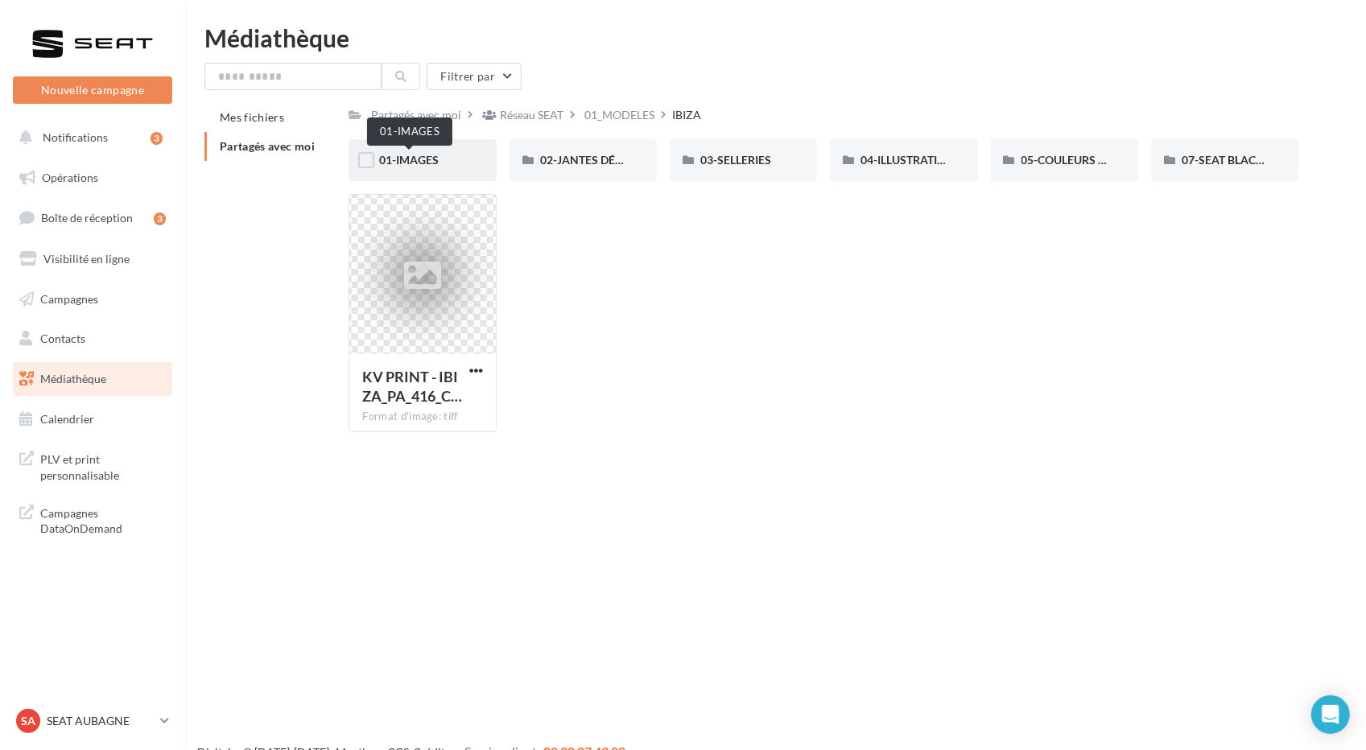
click at [427, 163] on span "01-IMAGES" at bounding box center [409, 160] width 60 height 14
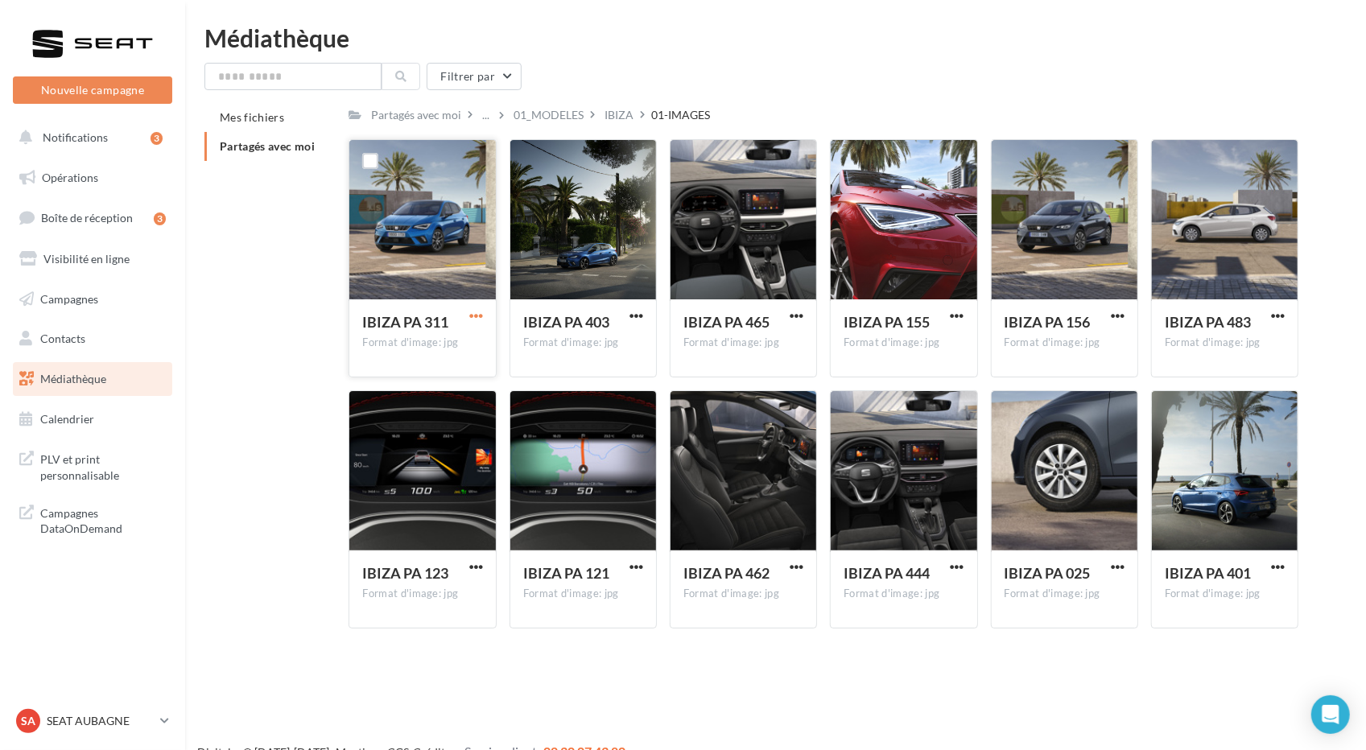
click at [479, 314] on span "button" at bounding box center [476, 316] width 14 height 14
click at [441, 350] on button "Télécharger" at bounding box center [405, 348] width 161 height 42
click at [117, 714] on p "SEAT AUBAGNE" at bounding box center [100, 721] width 107 height 16
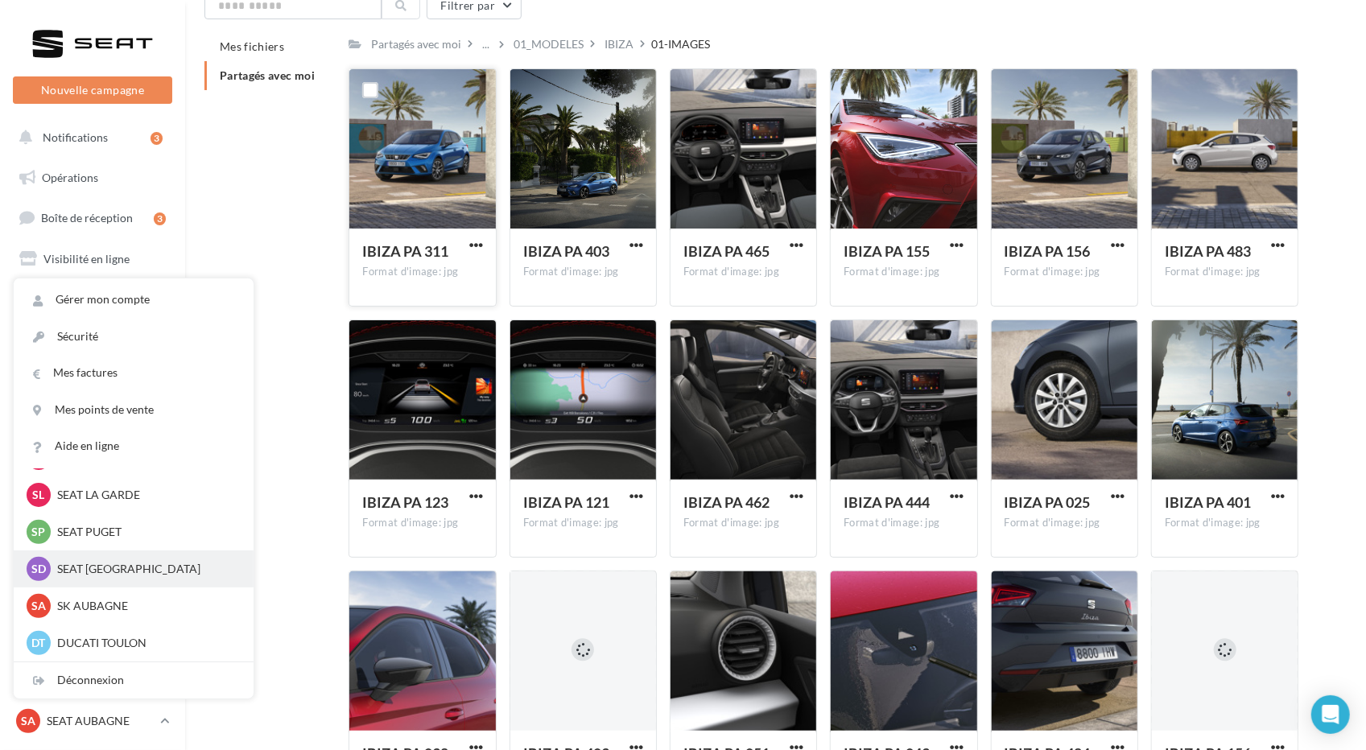
scroll to position [80, 0]
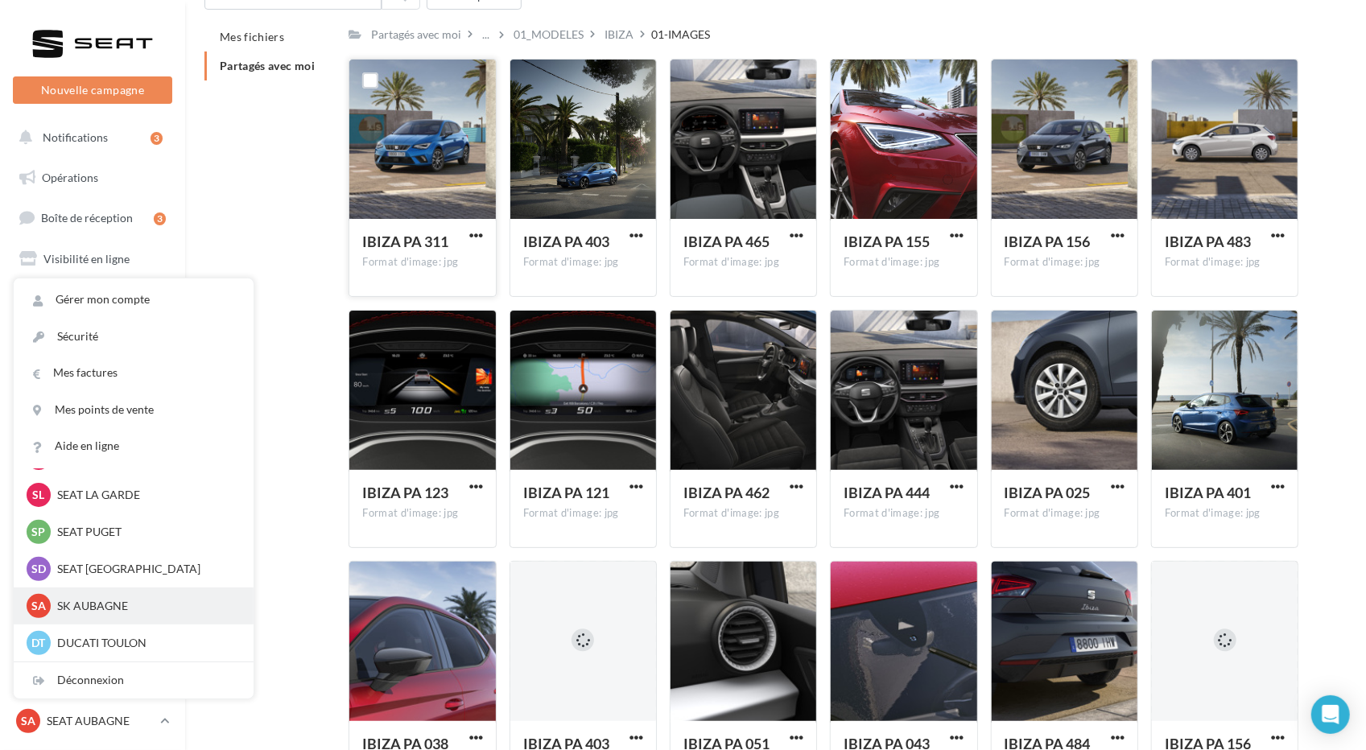
click at [145, 595] on div "SA SK AUBAGNE [PERSON_NAME]" at bounding box center [134, 606] width 214 height 24
